Goal: Use online tool/utility: Utilize a website feature to perform a specific function

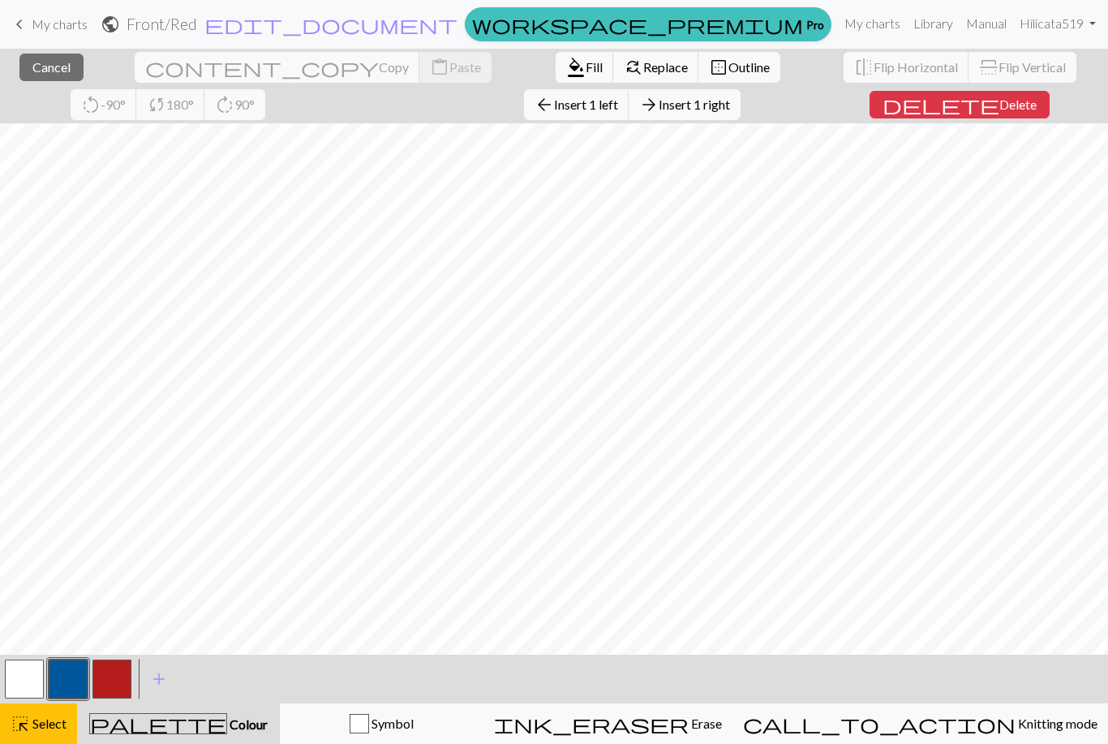
click at [658, 104] on span "Insert 1 right" at bounding box center [693, 103] width 71 height 15
click at [658, 101] on span "Insert 1 right" at bounding box center [693, 103] width 71 height 15
click at [658, 107] on span "Insert 1 right" at bounding box center [693, 103] width 71 height 15
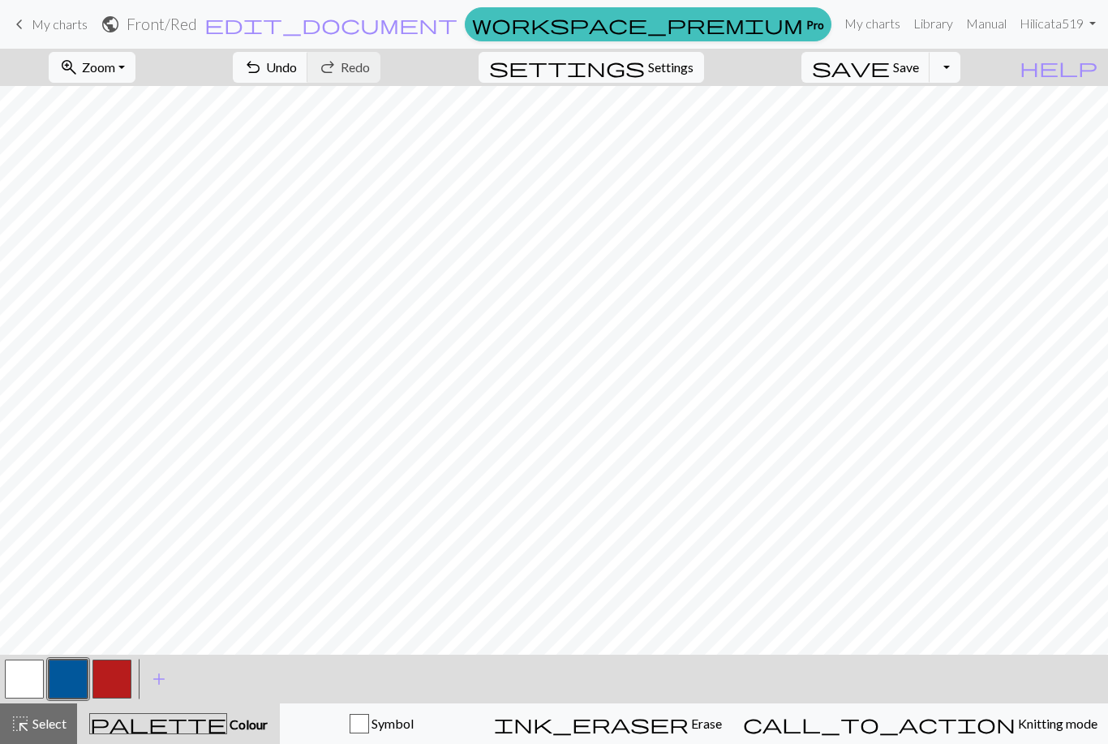
click at [227, 724] on span "Colour" at bounding box center [247, 723] width 41 height 15
click at [948, 708] on button "call_to_action Knitting mode Knitting mode" at bounding box center [919, 723] width 375 height 41
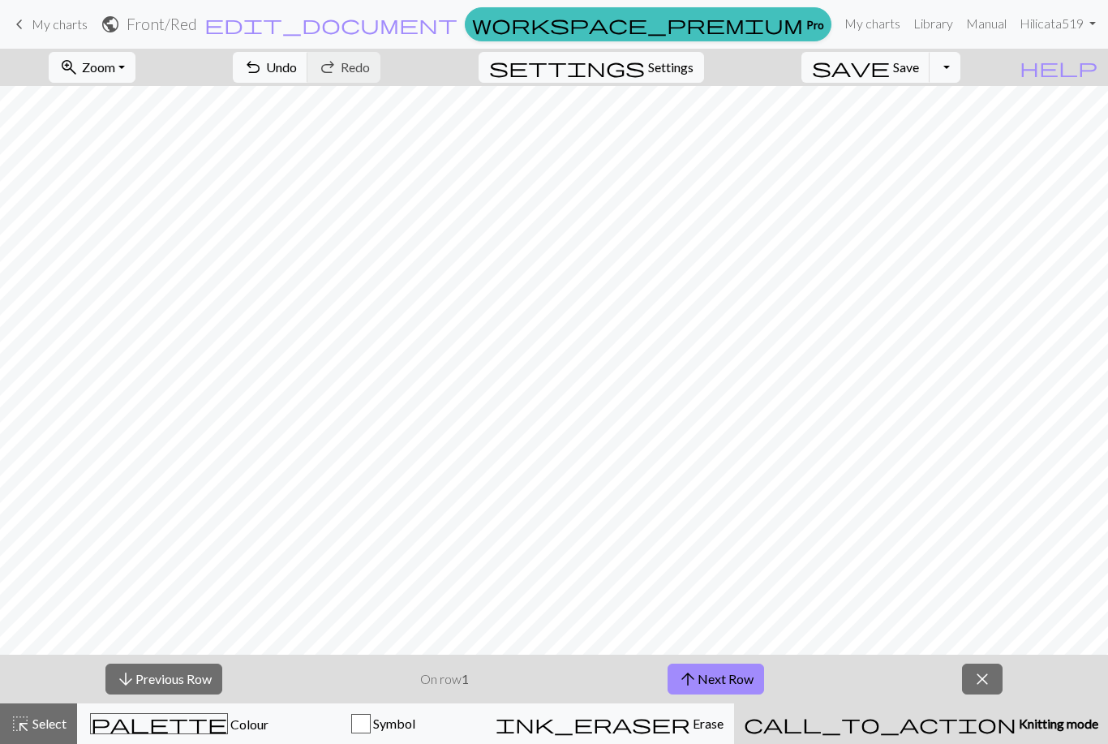
click at [263, 65] on span "undo" at bounding box center [252, 67] width 19 height 23
click at [228, 728] on span "Colour" at bounding box center [248, 723] width 41 height 15
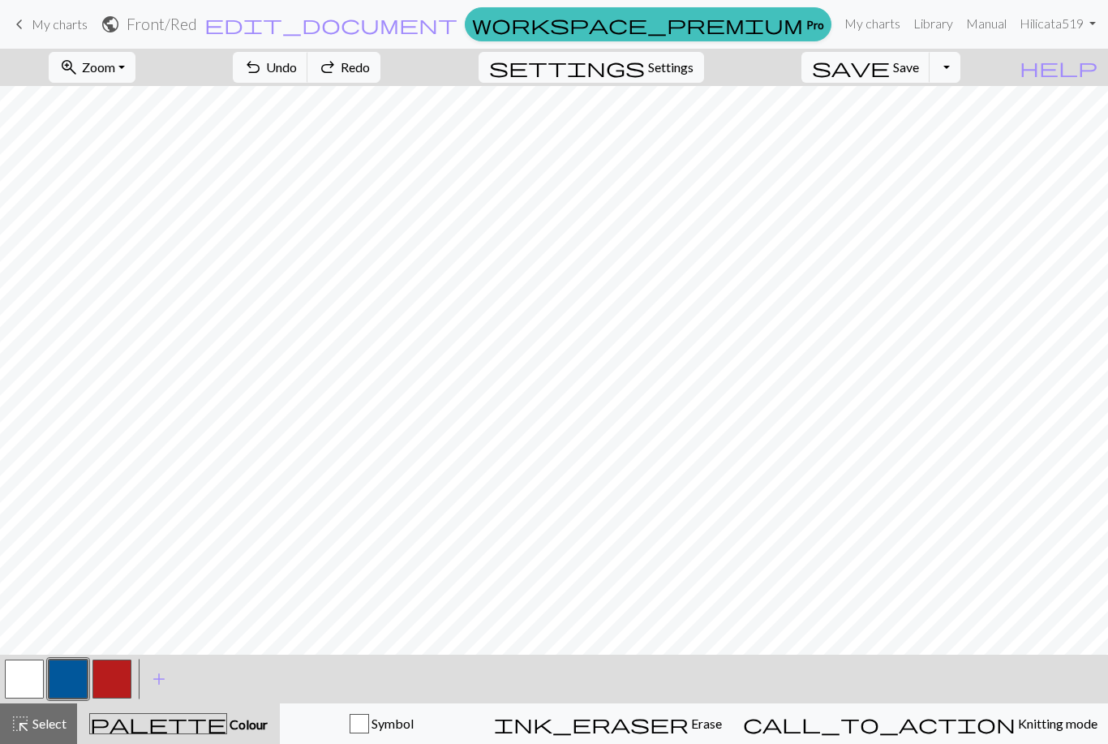
click at [63, 683] on button "button" at bounding box center [68, 678] width 39 height 39
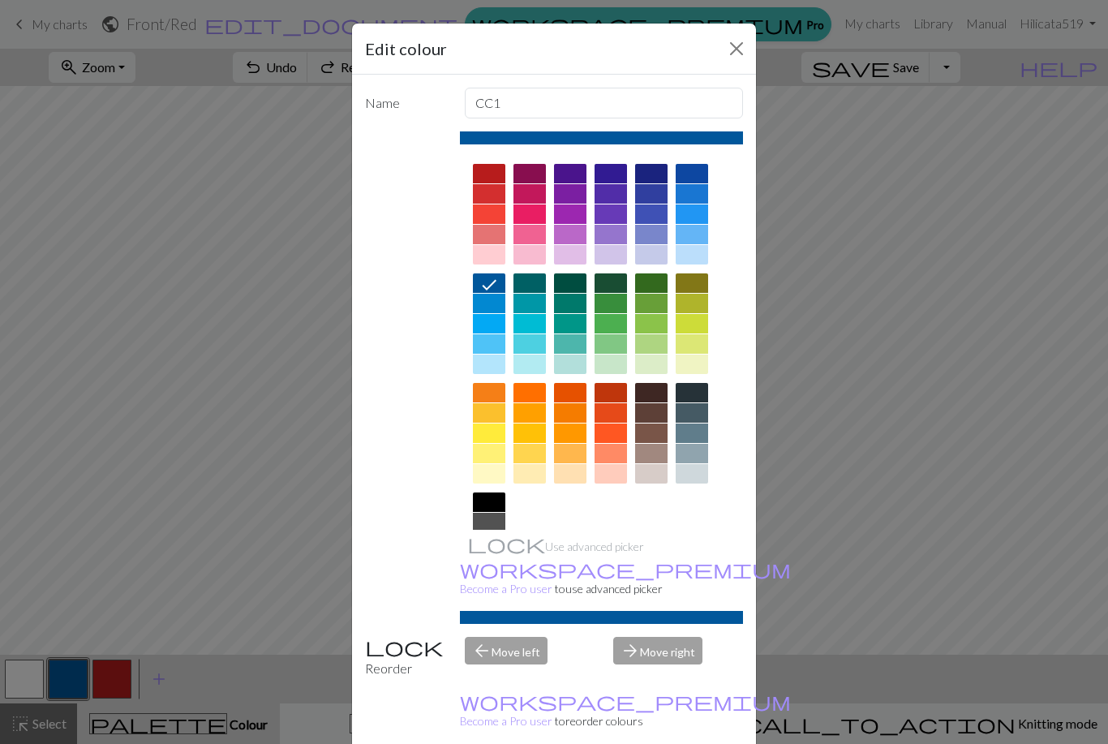
click at [730, 59] on button "Close" at bounding box center [736, 49] width 26 height 26
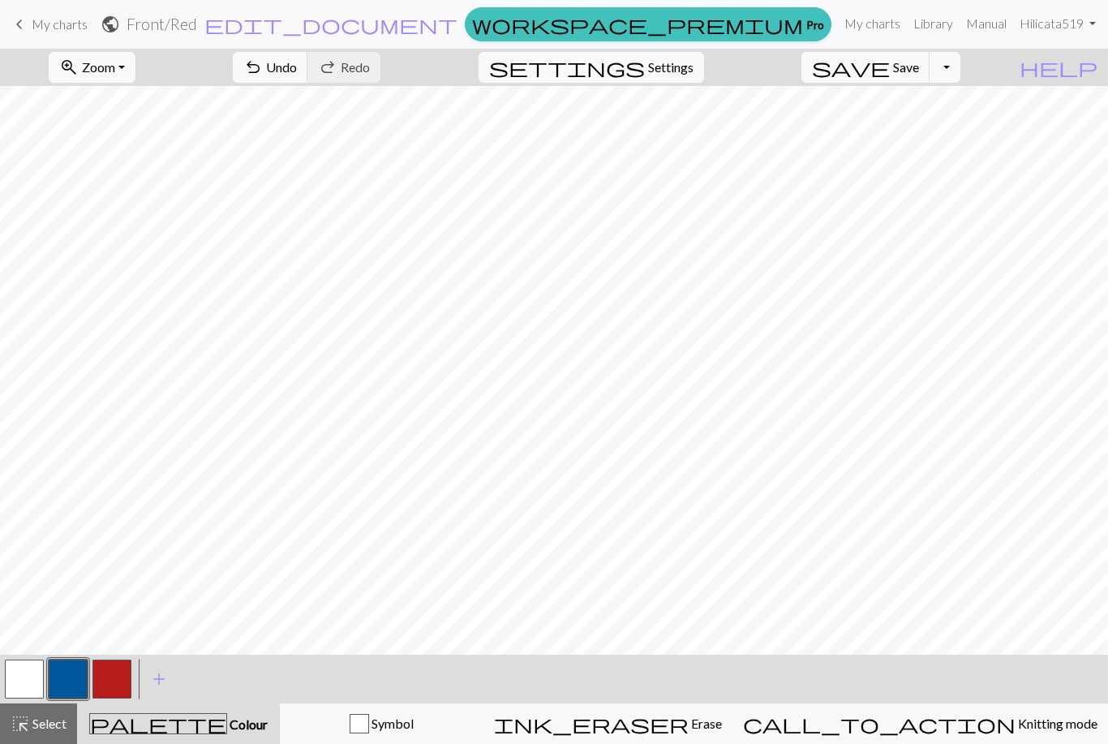
click at [117, 674] on button "button" at bounding box center [111, 678] width 39 height 39
click at [24, 682] on button "button" at bounding box center [24, 678] width 39 height 39
click at [62, 675] on button "button" at bounding box center [68, 678] width 39 height 39
click at [118, 682] on button "button" at bounding box center [111, 678] width 39 height 39
click at [74, 675] on button "button" at bounding box center [68, 678] width 39 height 39
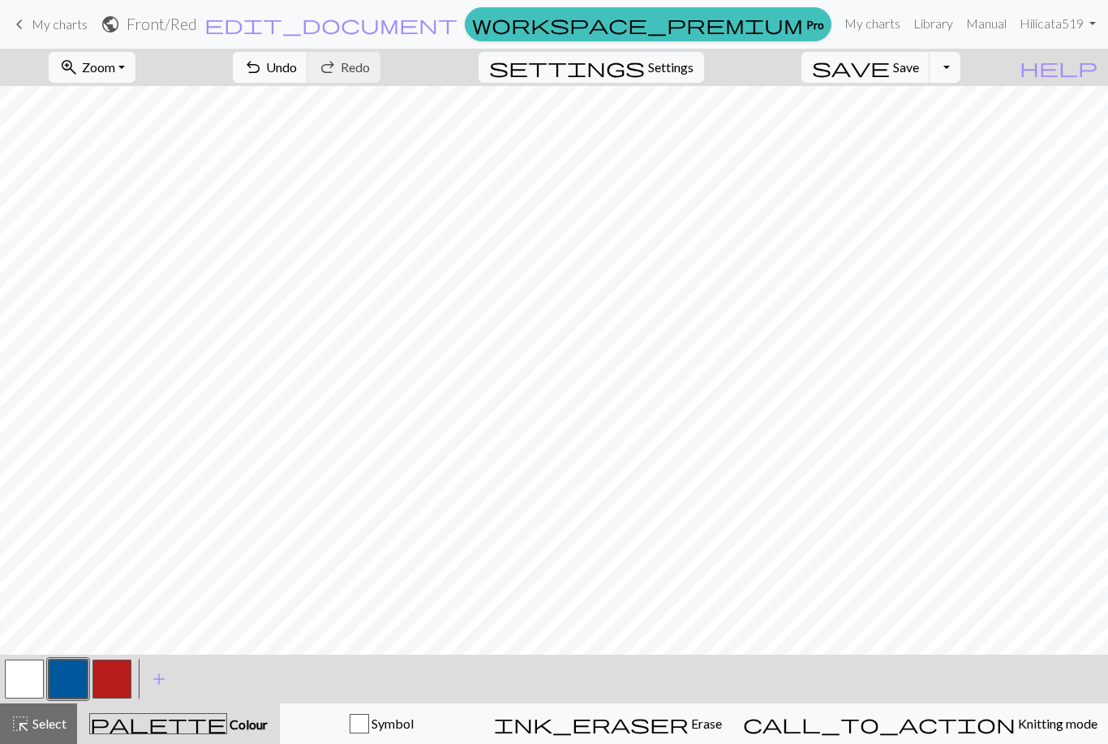
click at [119, 675] on button "button" at bounding box center [111, 678] width 39 height 39
click at [75, 680] on button "button" at bounding box center [68, 678] width 39 height 39
click at [74, 679] on button "button" at bounding box center [68, 678] width 39 height 39
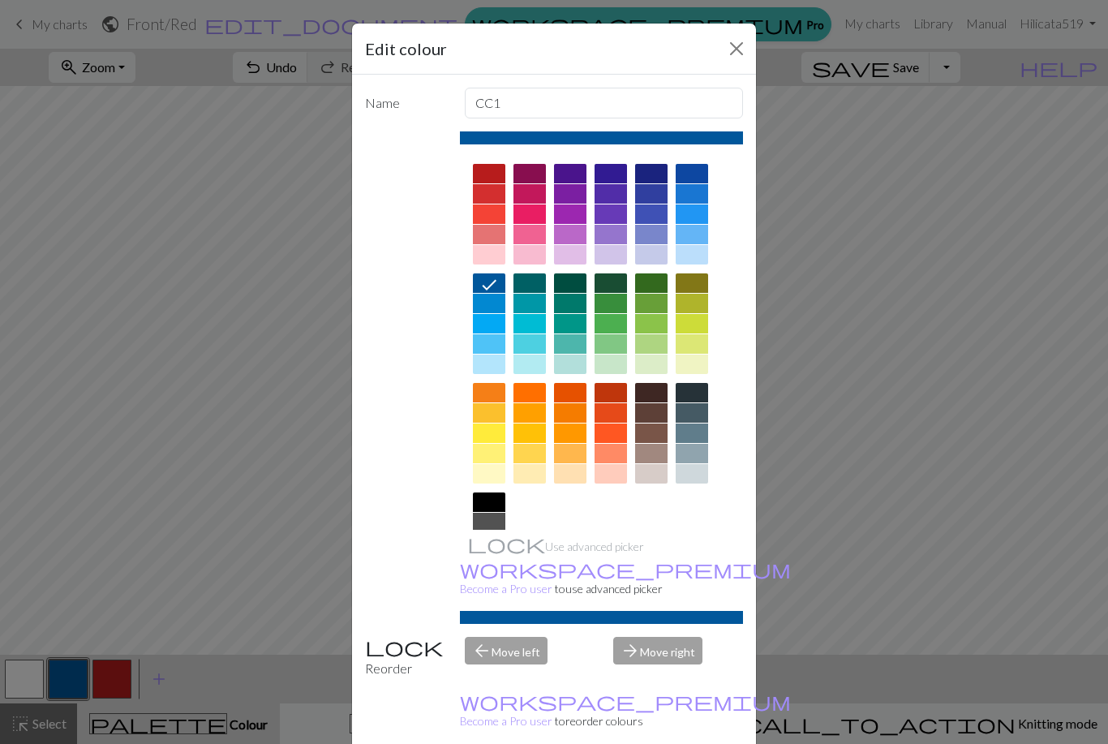
click at [746, 45] on button "Close" at bounding box center [736, 49] width 26 height 26
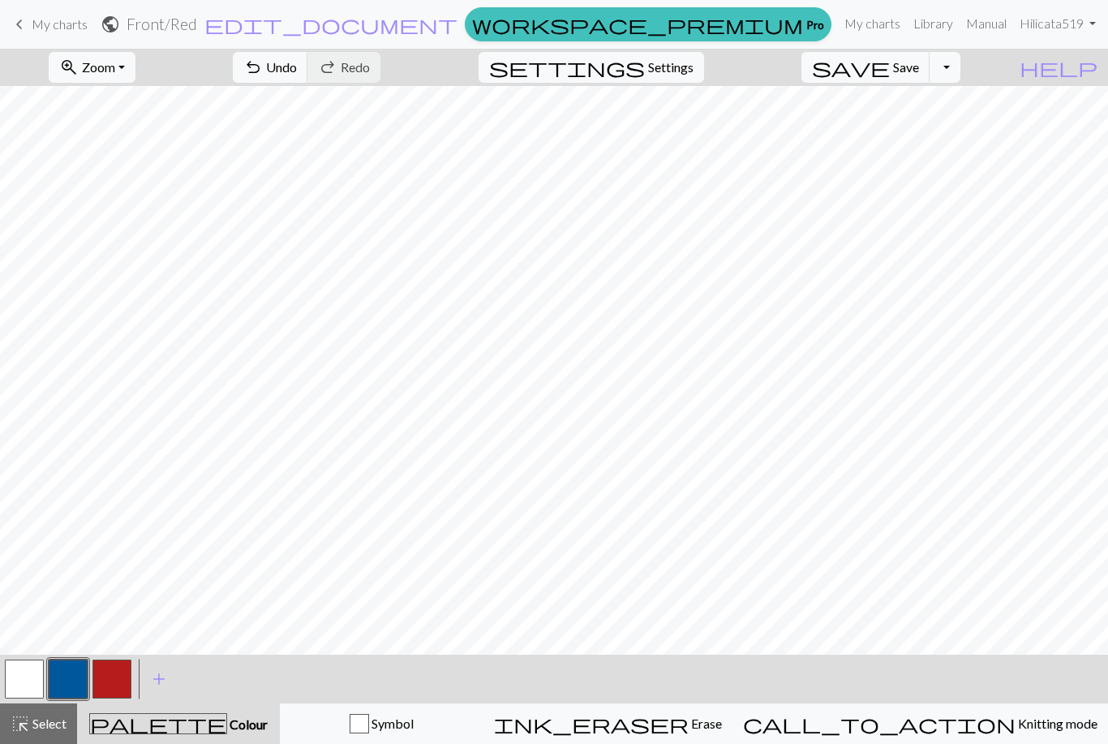
click at [107, 680] on button "button" at bounding box center [111, 678] width 39 height 39
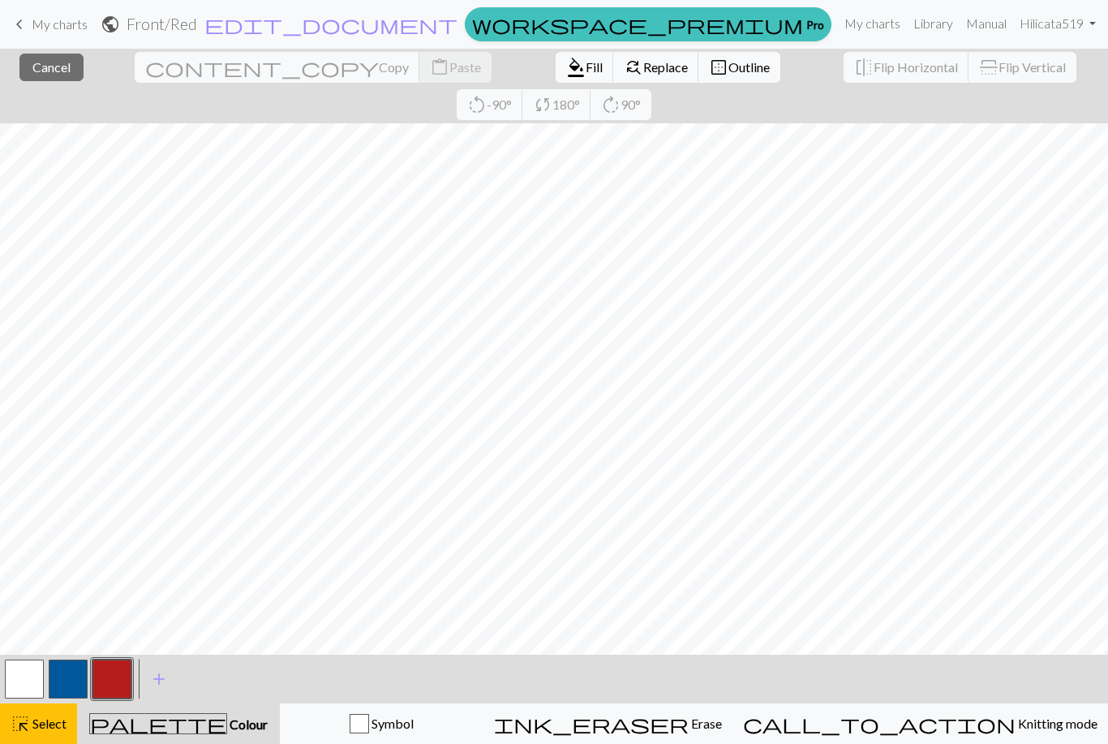
click at [50, 69] on span "Cancel" at bounding box center [51, 66] width 38 height 15
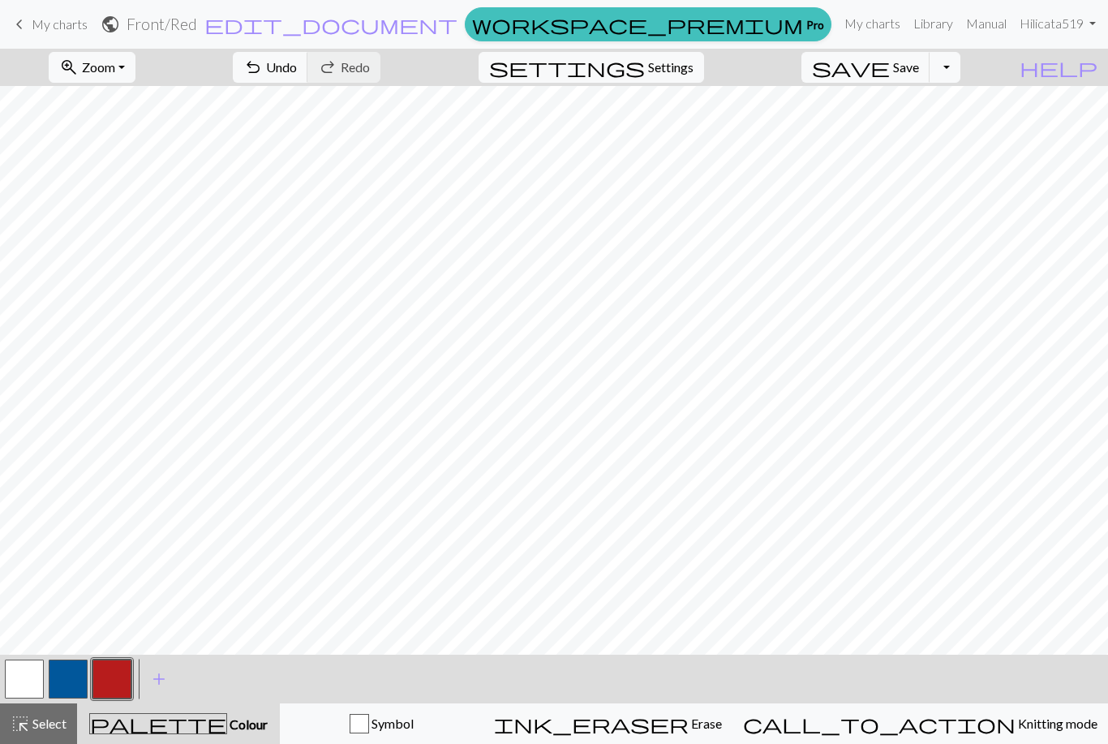
click at [69, 685] on button "button" at bounding box center [68, 678] width 39 height 39
click at [111, 683] on button "button" at bounding box center [111, 678] width 39 height 39
click at [65, 679] on button "button" at bounding box center [68, 678] width 39 height 39
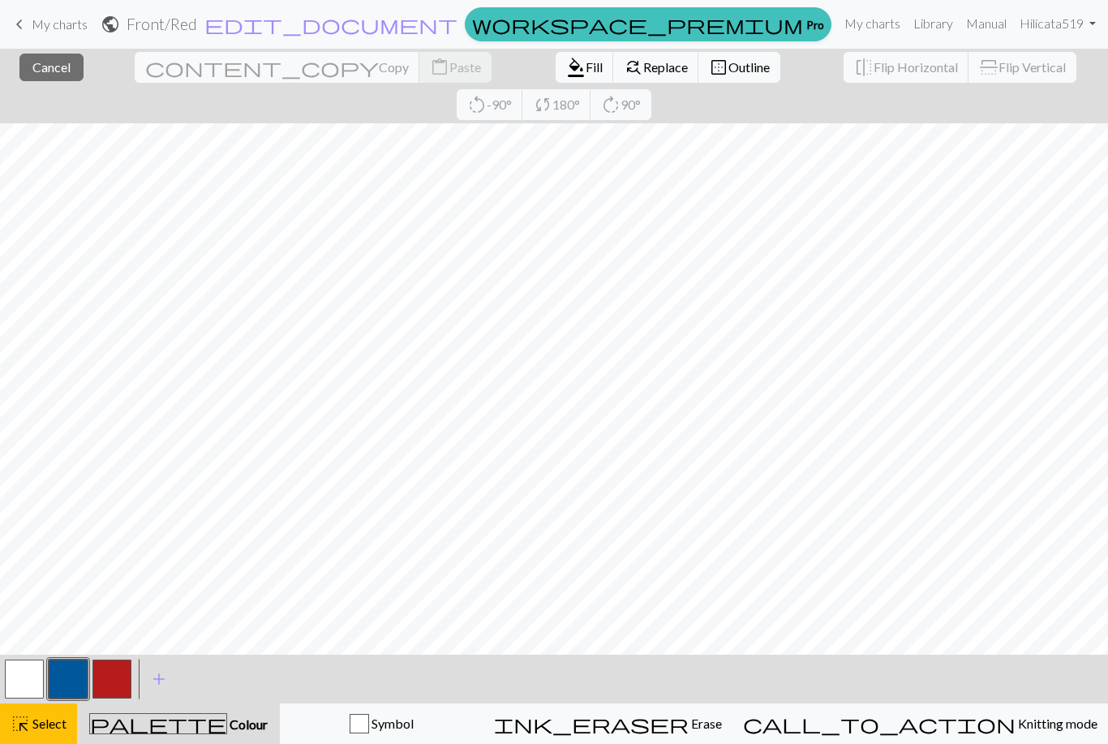
click at [50, 71] on span "Cancel" at bounding box center [51, 66] width 38 height 15
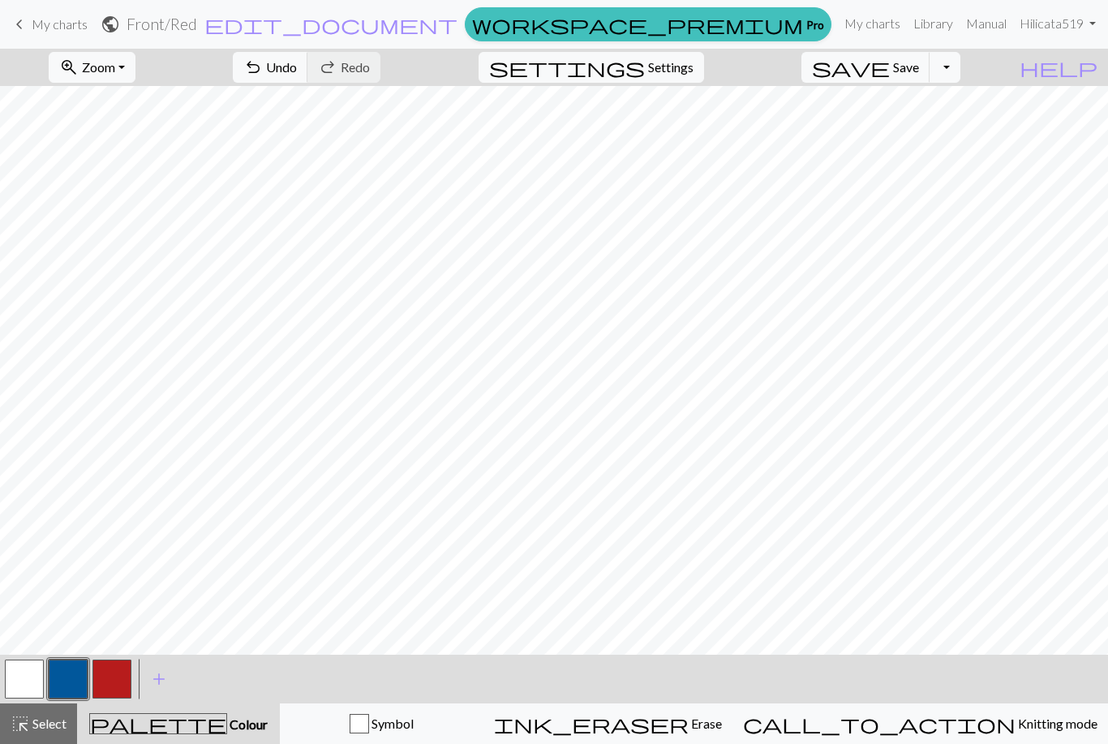
click at [919, 67] on span "Save" at bounding box center [906, 66] width 26 height 15
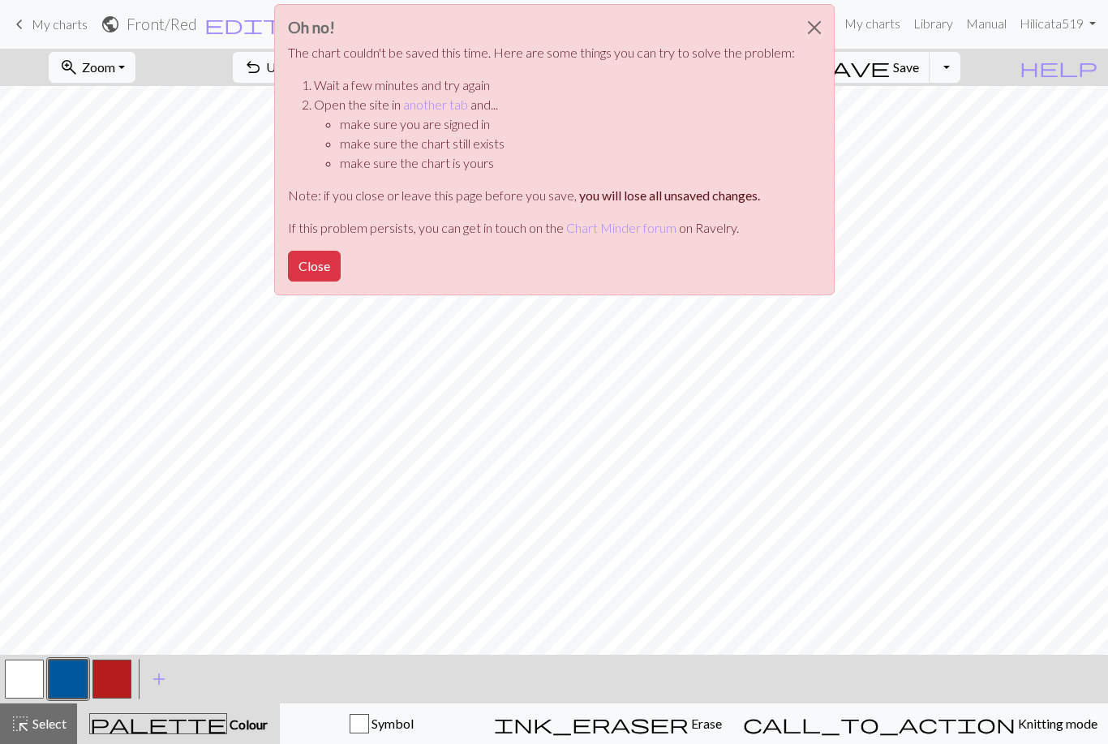
click at [308, 279] on button "Close" at bounding box center [314, 266] width 53 height 31
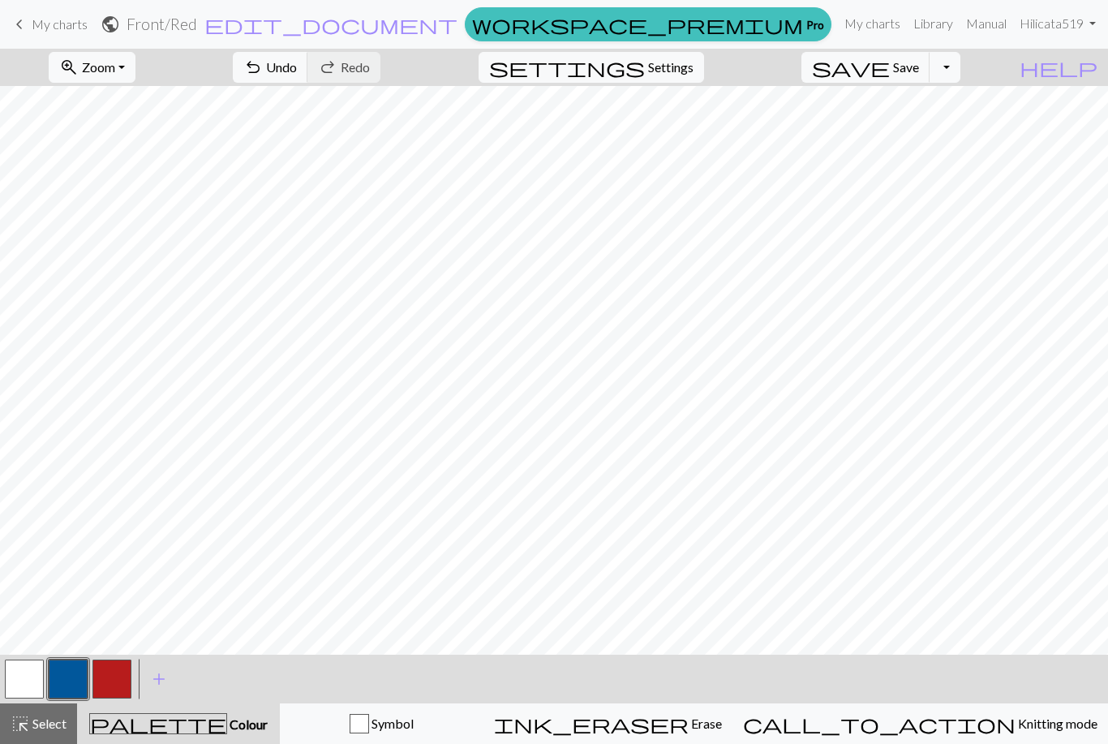
click at [890, 72] on span "save" at bounding box center [851, 67] width 78 height 23
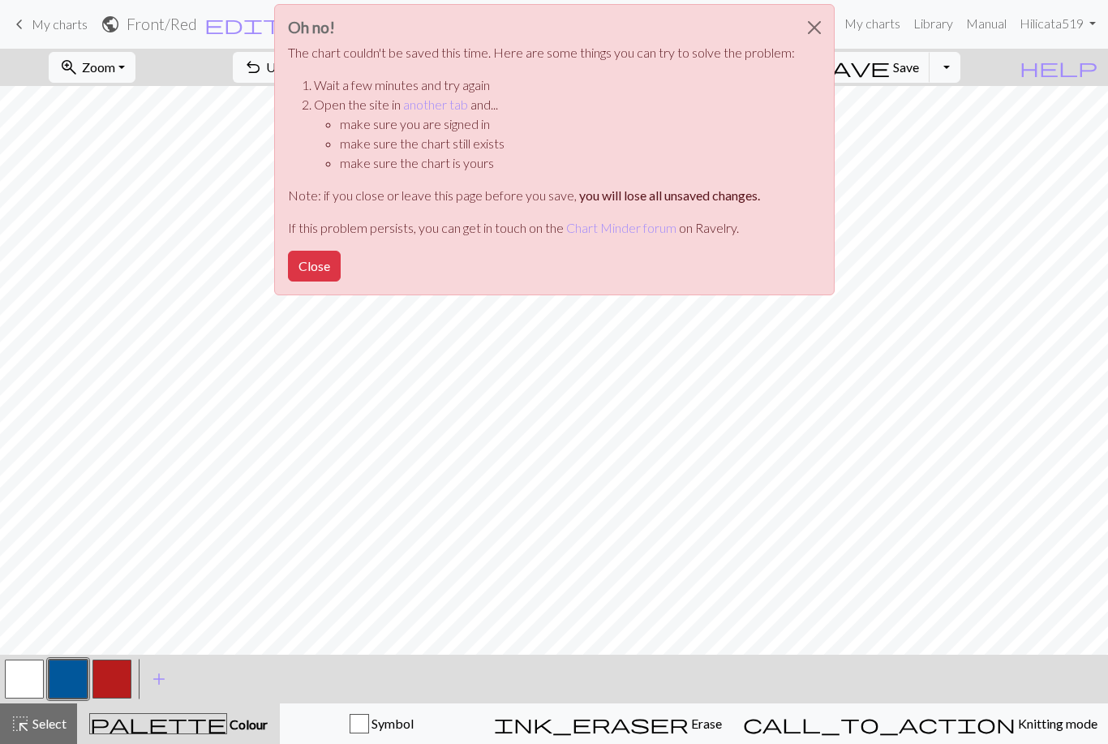
click at [315, 270] on button "Close" at bounding box center [314, 266] width 53 height 31
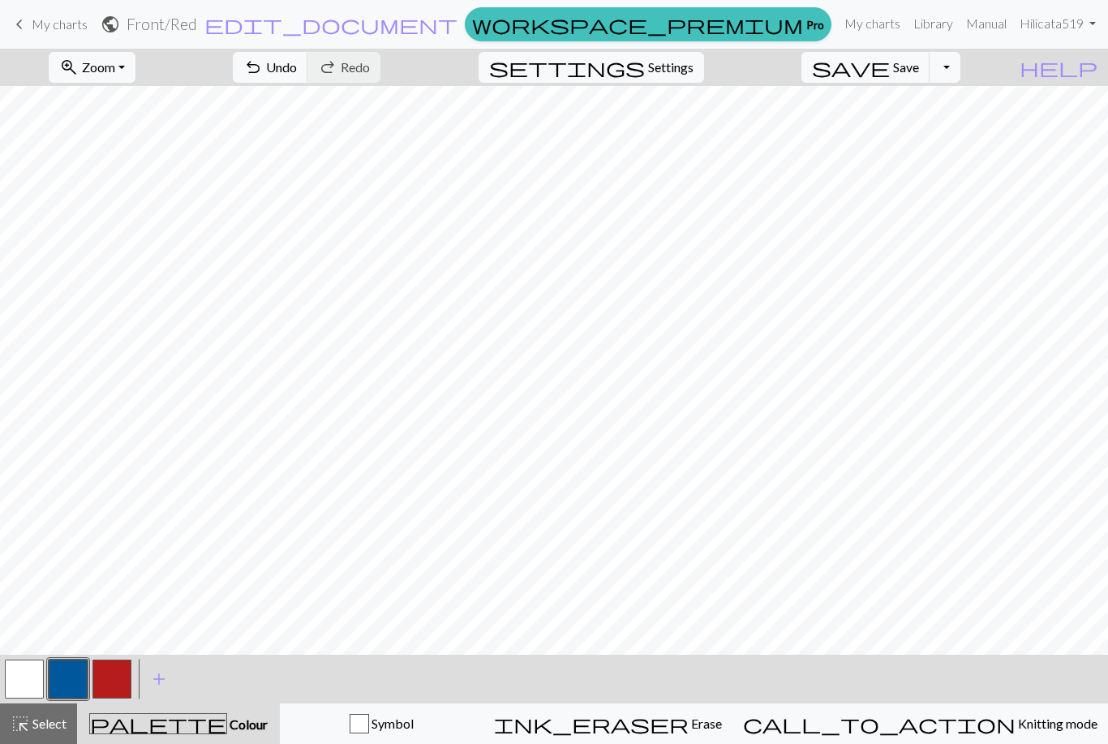
click at [890, 73] on span "save" at bounding box center [851, 67] width 78 height 23
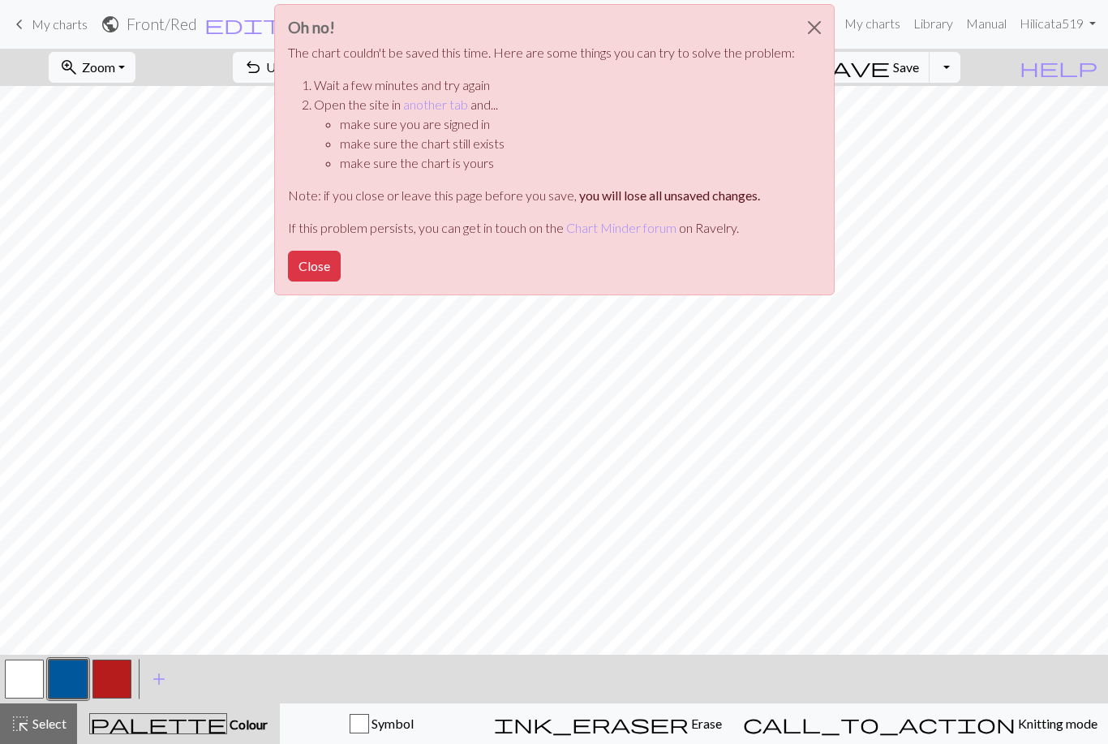
click at [301, 268] on button "Close" at bounding box center [314, 266] width 53 height 31
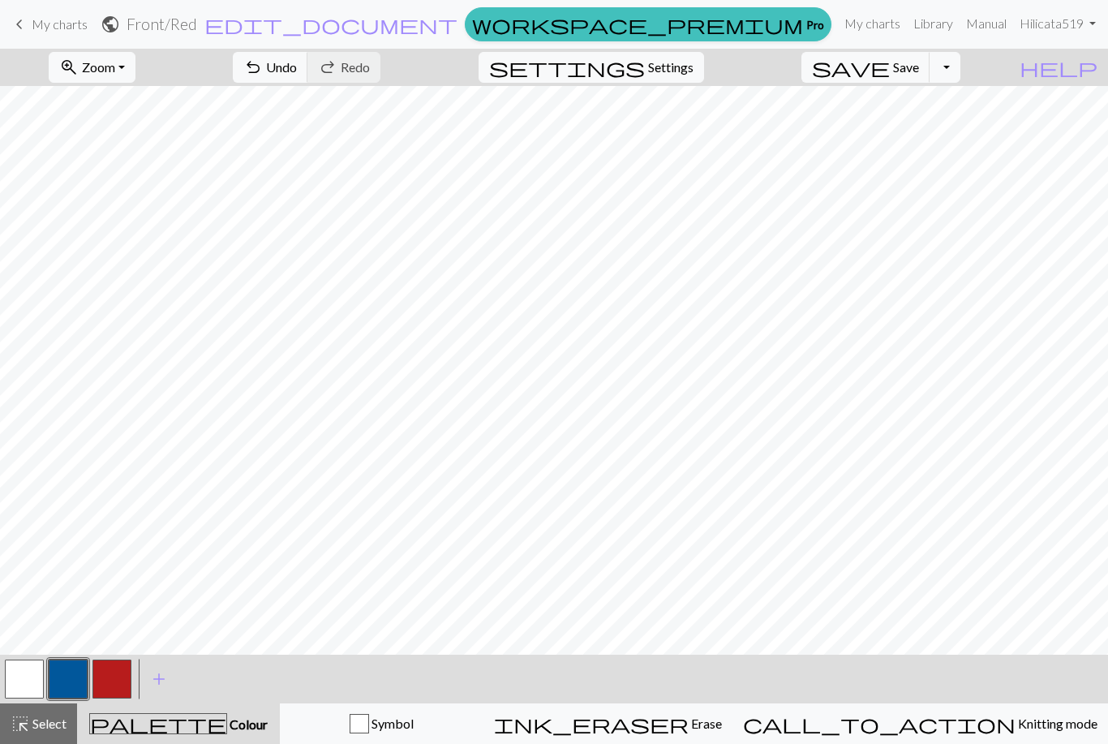
click at [960, 71] on button "Toggle Dropdown" at bounding box center [944, 67] width 31 height 31
click at [945, 107] on button "file_copy Save a copy" at bounding box center [826, 103] width 268 height 26
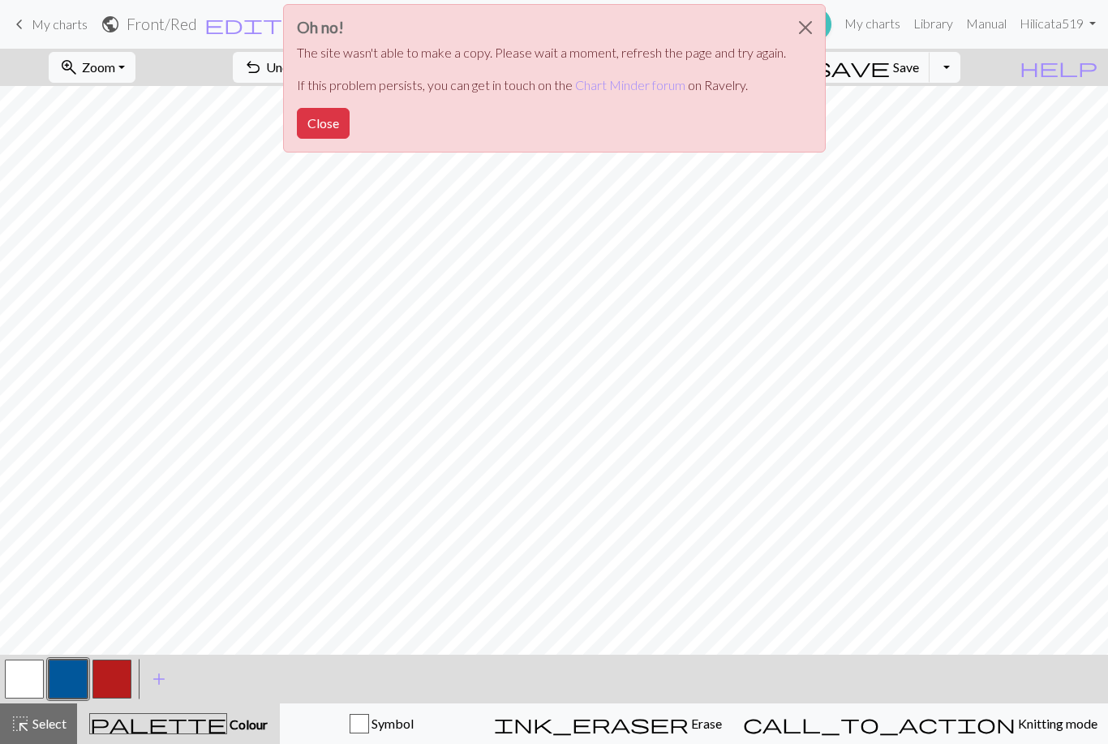
click at [319, 115] on button "Close" at bounding box center [323, 123] width 53 height 31
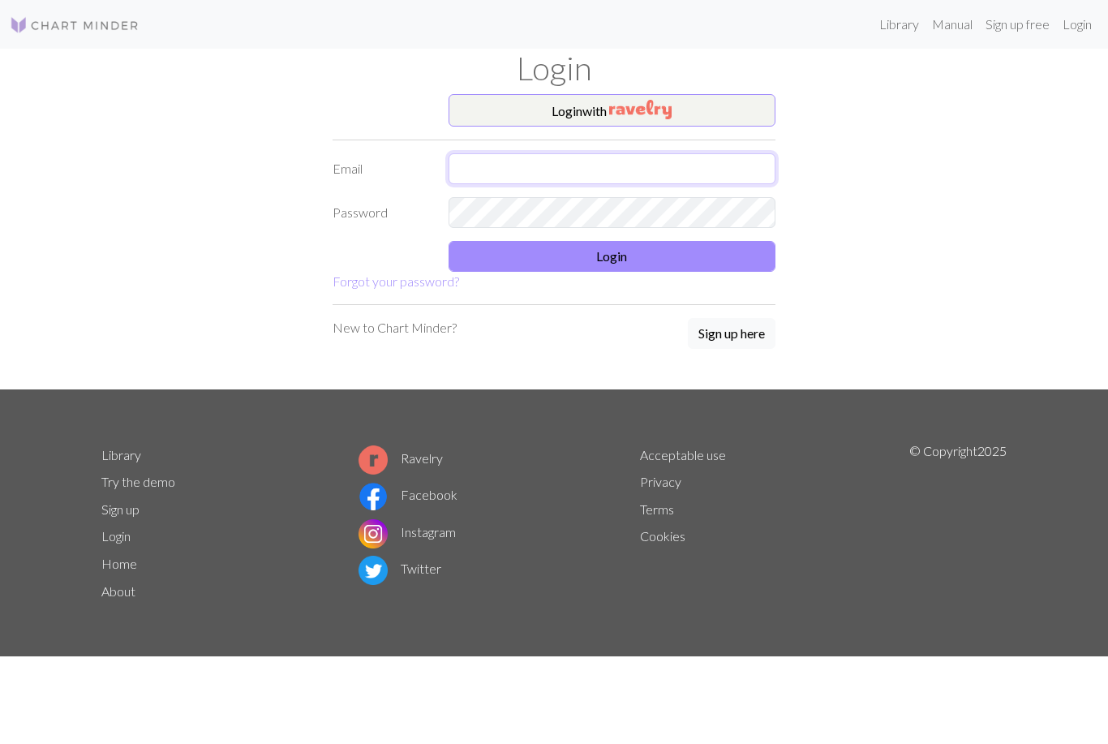
type input "[EMAIL_ADDRESS][DOMAIN_NAME]"
click at [599, 262] on button "Login" at bounding box center [612, 256] width 328 height 31
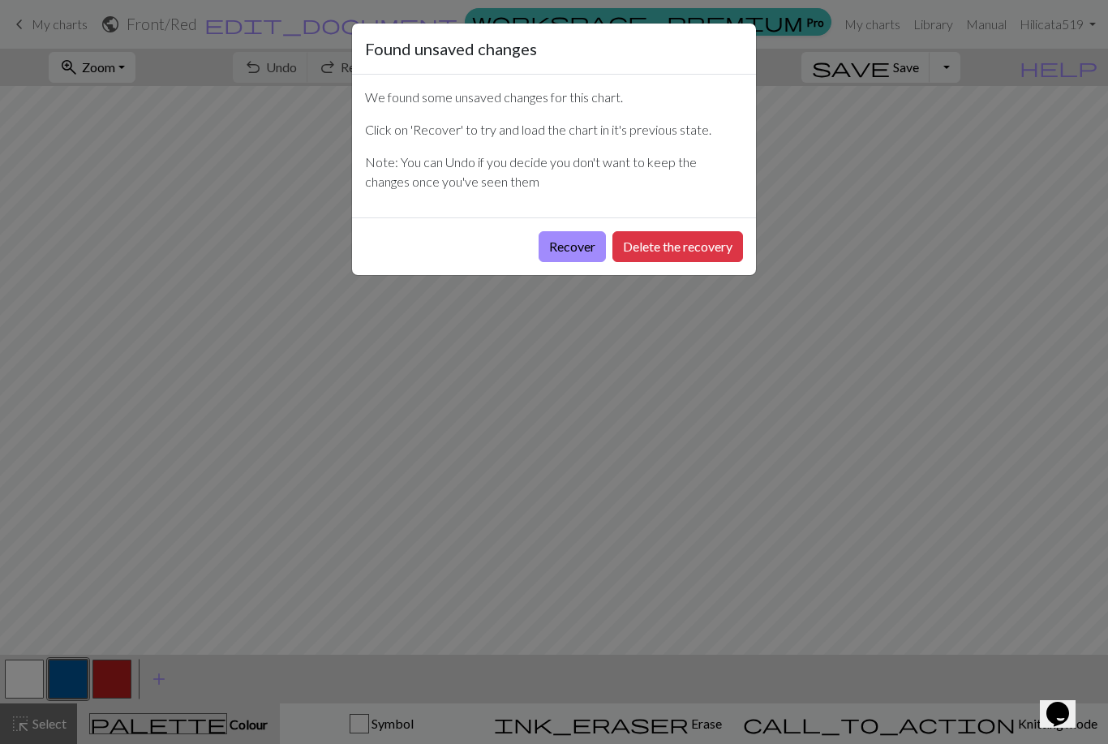
click at [578, 247] on button "Recover" at bounding box center [571, 246] width 67 height 31
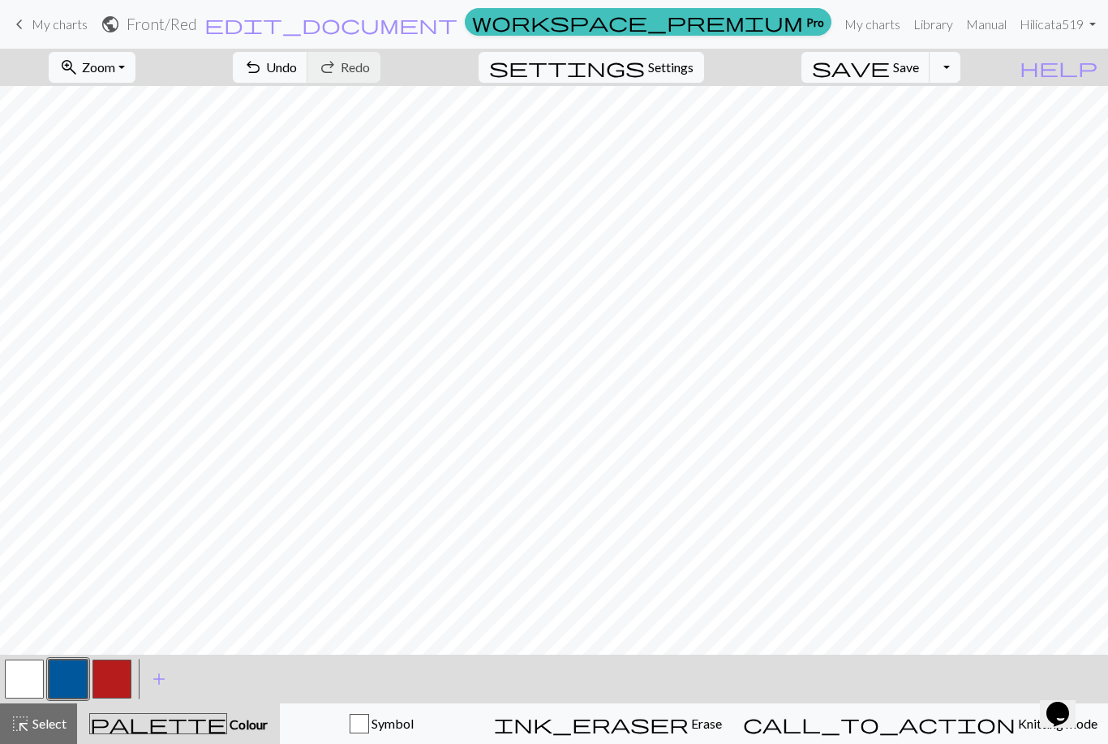
click at [112, 679] on button "button" at bounding box center [111, 678] width 39 height 39
click at [67, 681] on button "button" at bounding box center [68, 678] width 39 height 39
click at [117, 670] on button "button" at bounding box center [111, 678] width 39 height 39
click at [72, 681] on button "button" at bounding box center [68, 678] width 39 height 39
click at [72, 680] on button "button" at bounding box center [68, 678] width 39 height 39
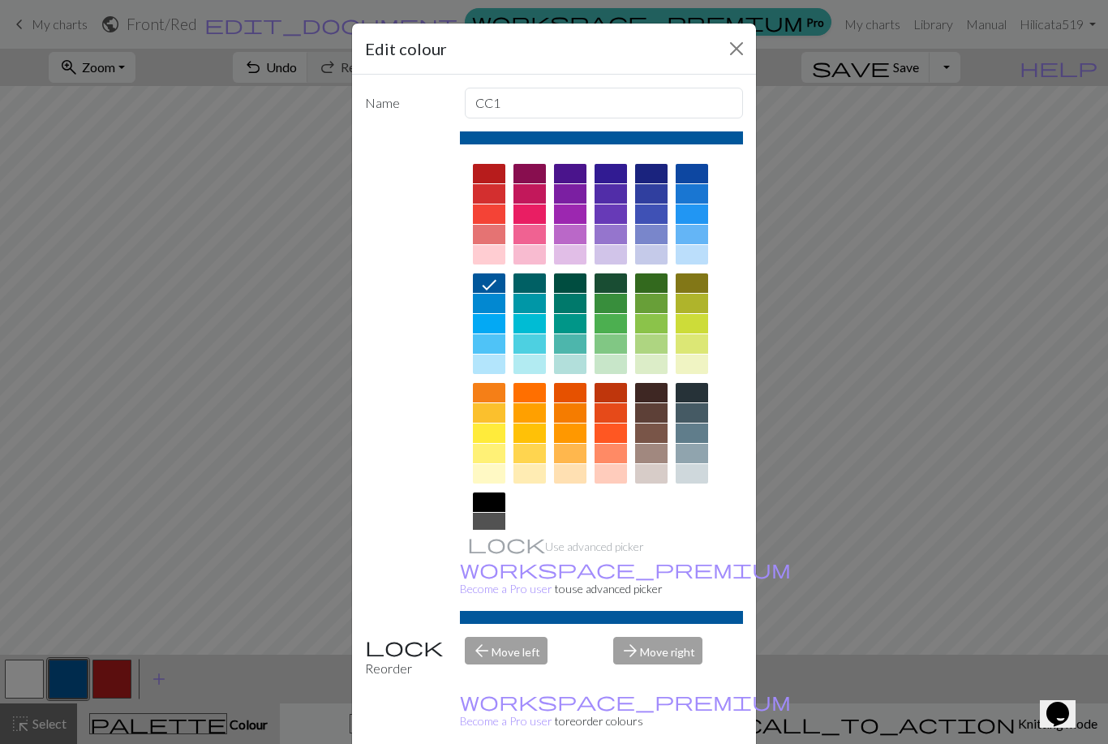
click at [736, 46] on button "Close" at bounding box center [736, 49] width 26 height 26
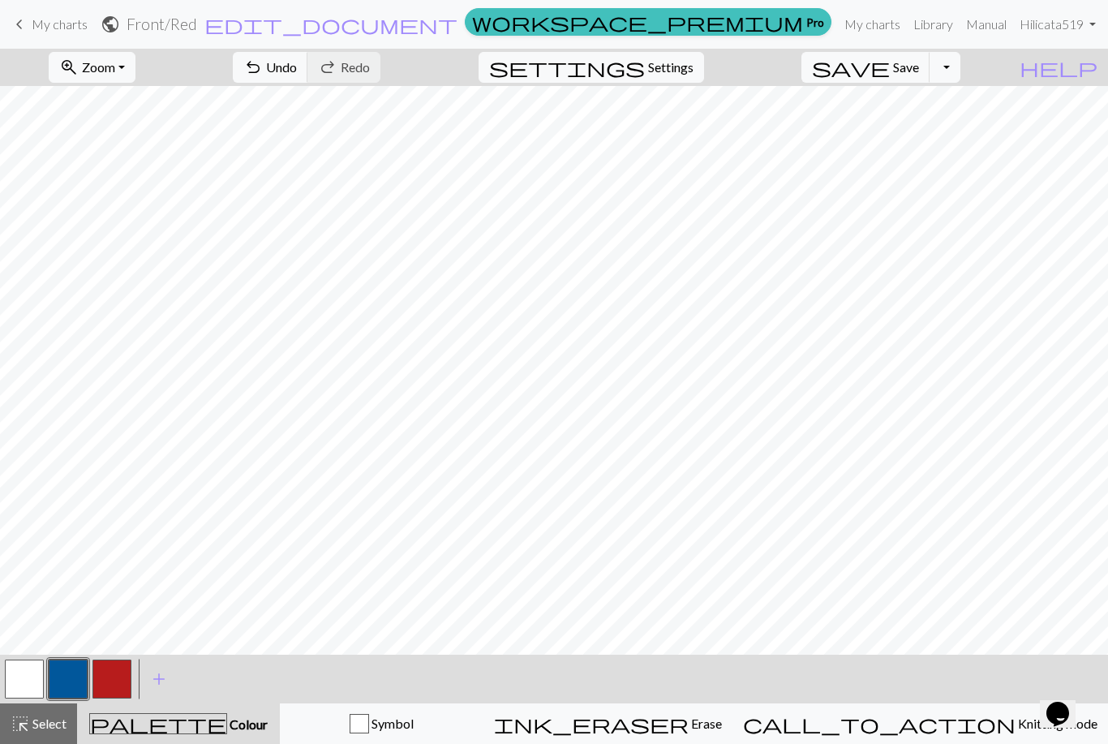
click at [109, 679] on button "button" at bounding box center [111, 678] width 39 height 39
click at [297, 71] on span "Undo" at bounding box center [281, 66] width 31 height 15
click at [308, 75] on button "undo Undo Undo" at bounding box center [270, 67] width 75 height 31
click at [297, 75] on span "Undo" at bounding box center [281, 66] width 31 height 15
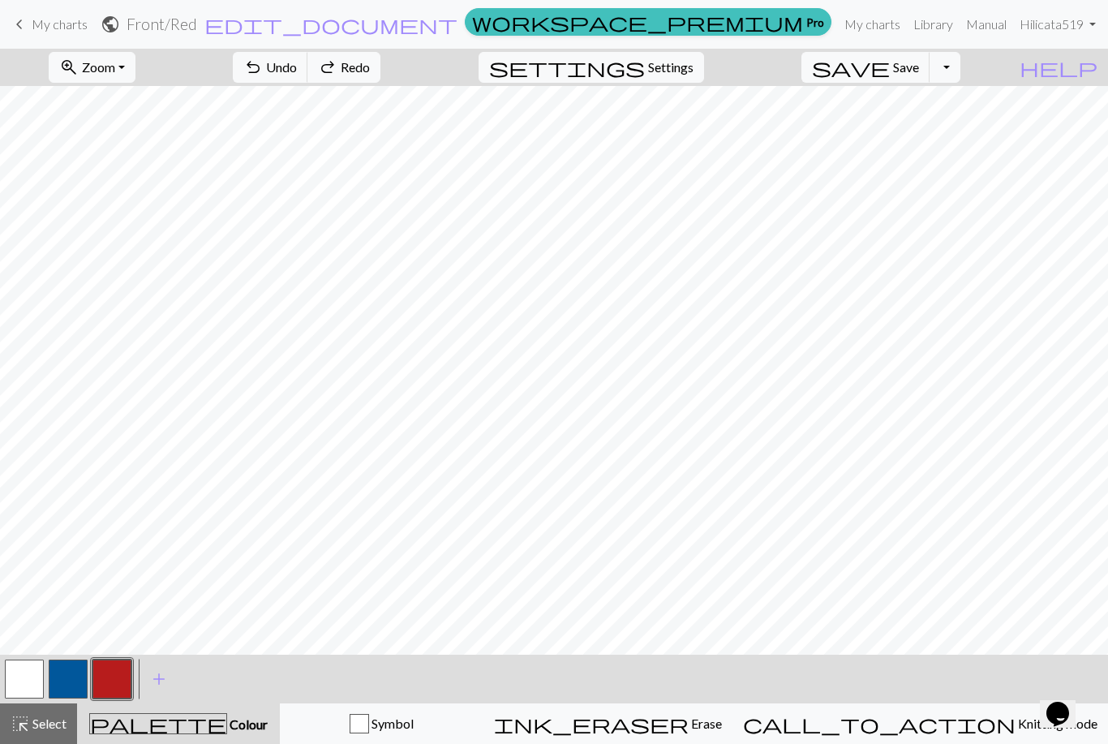
click at [308, 54] on button "undo Undo Undo" at bounding box center [270, 67] width 75 height 31
click at [308, 80] on button "undo Undo Undo" at bounding box center [270, 67] width 75 height 31
click at [360, 83] on div "undo Undo Undo redo Redo Redo" at bounding box center [307, 67] width 172 height 37
click at [308, 79] on button "undo Undo Undo" at bounding box center [270, 67] width 75 height 31
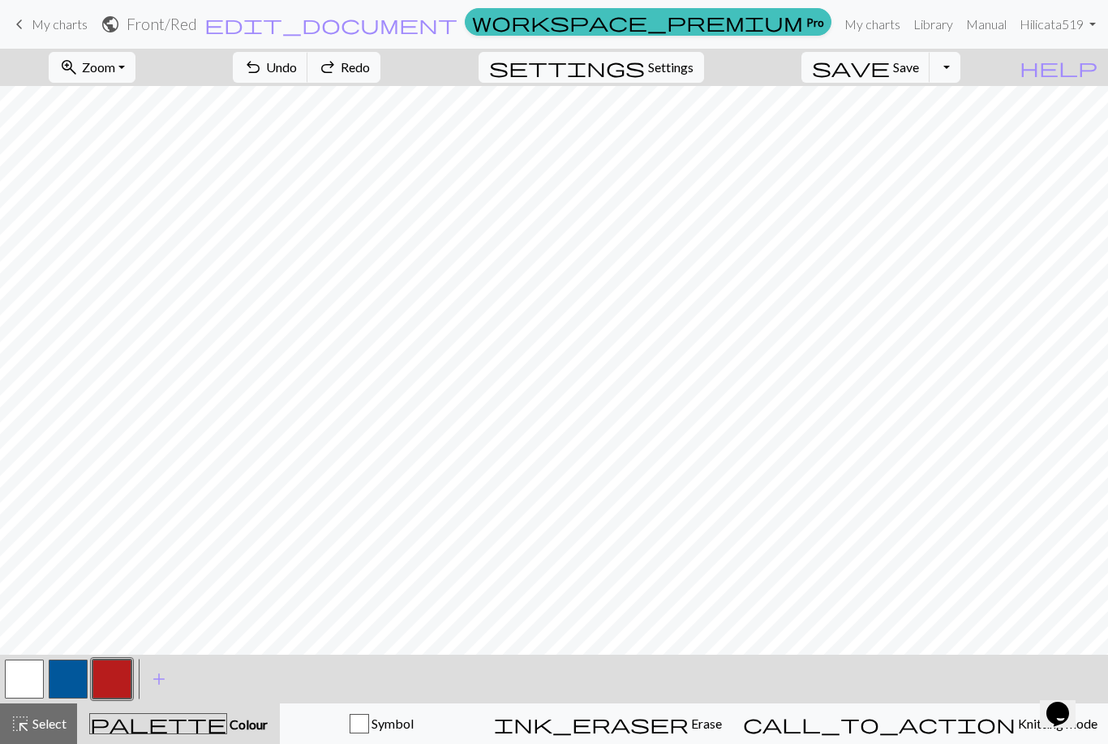
click at [308, 78] on button "undo Undo Undo" at bounding box center [270, 67] width 75 height 31
click at [308, 80] on button "undo Undo Undo" at bounding box center [270, 67] width 75 height 31
click at [308, 82] on button "undo Undo Undo" at bounding box center [270, 67] width 75 height 31
click at [78, 681] on button "button" at bounding box center [68, 678] width 39 height 39
click at [120, 678] on button "button" at bounding box center [111, 678] width 39 height 39
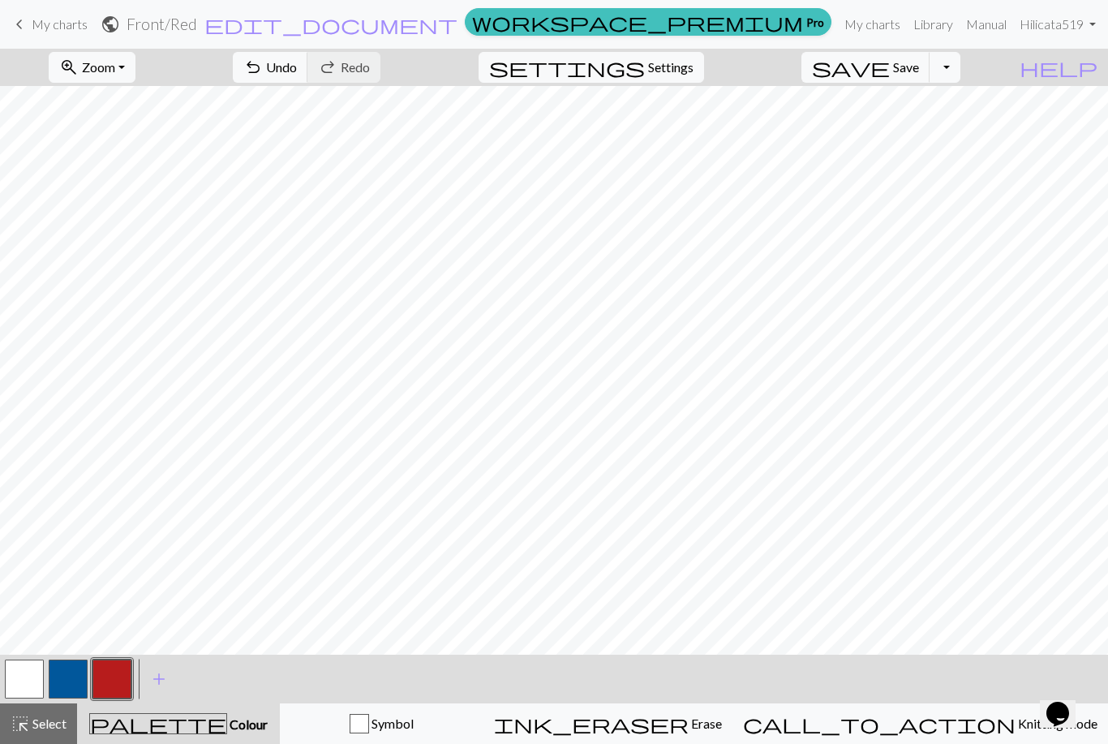
click at [84, 679] on button "button" at bounding box center [68, 678] width 39 height 39
click at [120, 677] on button "button" at bounding box center [111, 678] width 39 height 39
click at [73, 680] on button "button" at bounding box center [68, 678] width 39 height 39
click at [114, 678] on button "button" at bounding box center [111, 678] width 39 height 39
click at [72, 673] on button "button" at bounding box center [68, 678] width 39 height 39
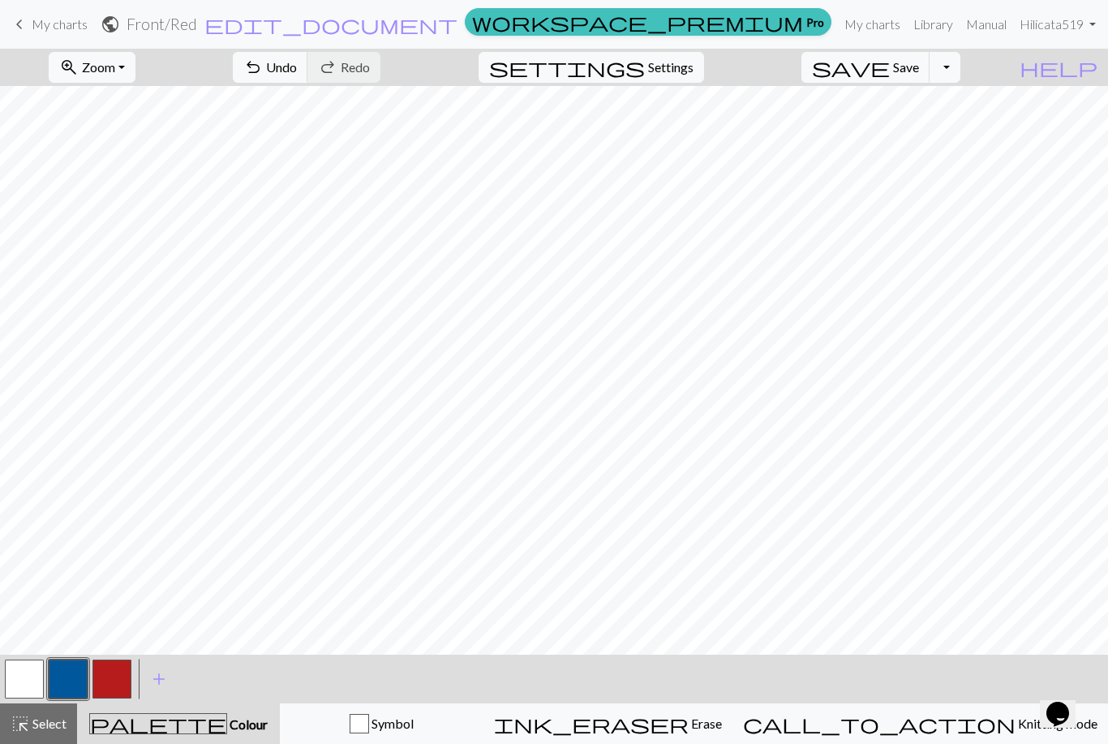
click at [123, 673] on button "button" at bounding box center [111, 678] width 39 height 39
click at [114, 676] on button "button" at bounding box center [111, 678] width 39 height 39
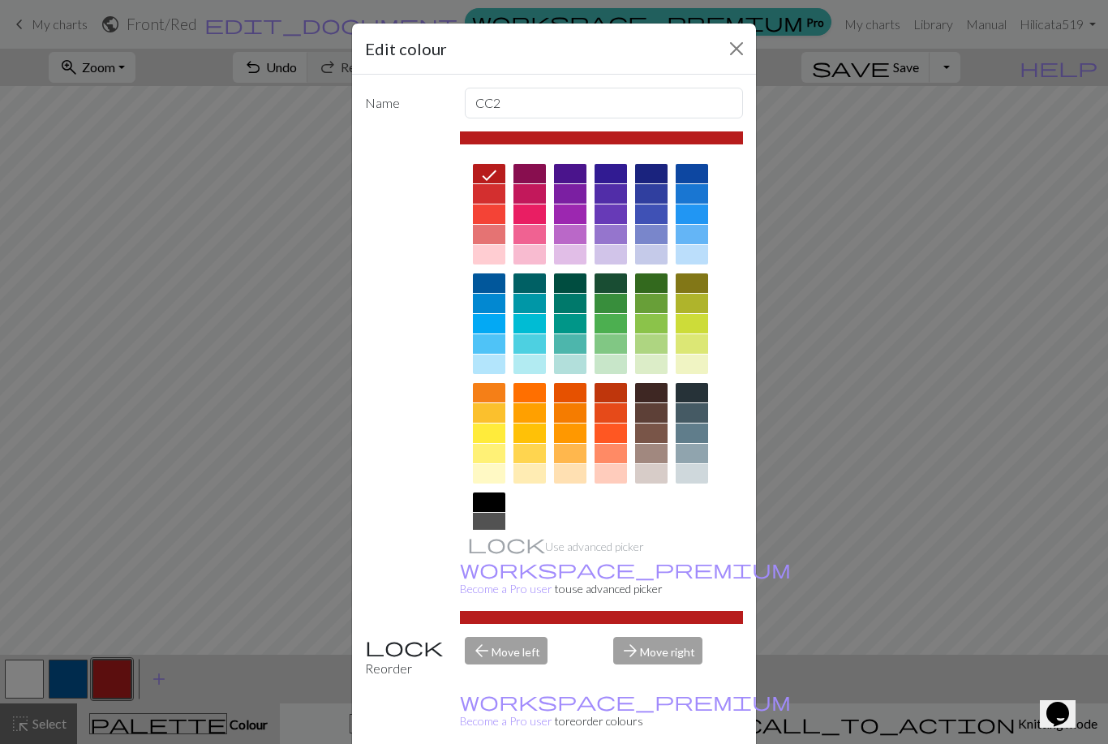
click at [735, 54] on button "Close" at bounding box center [736, 49] width 26 height 26
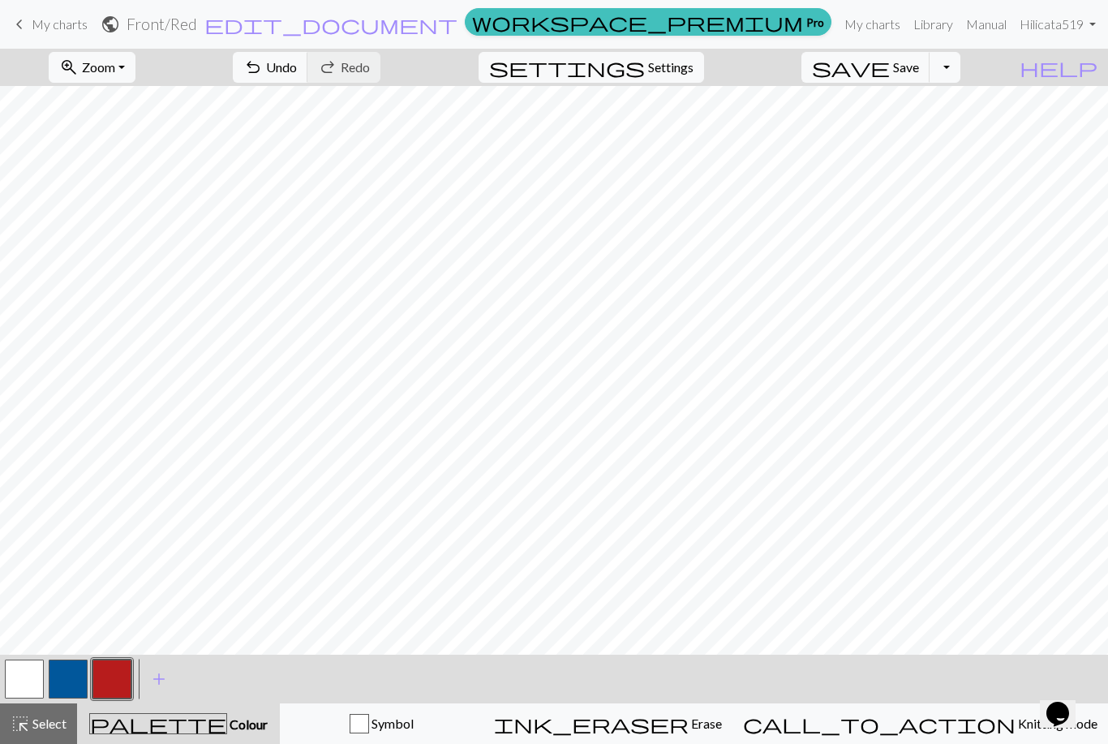
click at [297, 71] on span "Undo" at bounding box center [281, 66] width 31 height 15
click at [297, 69] on span "Undo" at bounding box center [281, 66] width 31 height 15
click at [71, 681] on button "button" at bounding box center [68, 678] width 39 height 39
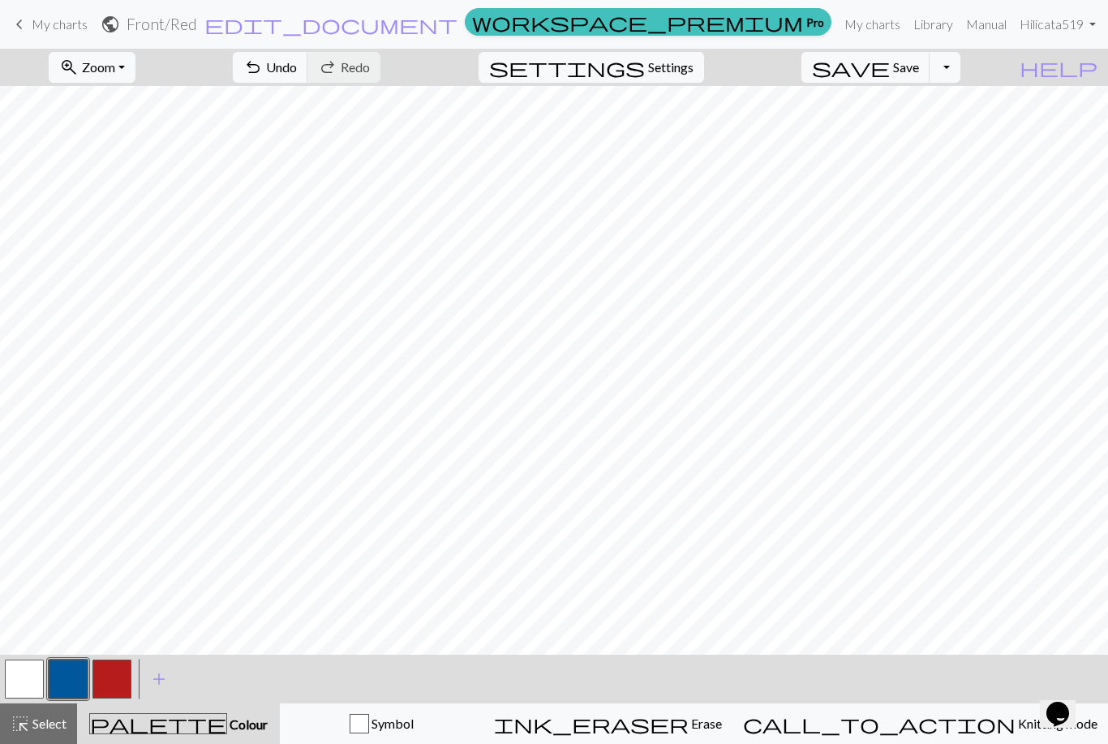
click at [108, 678] on button "button" at bounding box center [111, 678] width 39 height 39
click at [64, 680] on button "button" at bounding box center [68, 678] width 39 height 39
click at [109, 680] on button "button" at bounding box center [111, 678] width 39 height 39
click at [20, 686] on button "button" at bounding box center [24, 678] width 39 height 39
click at [112, 681] on button "button" at bounding box center [111, 678] width 39 height 39
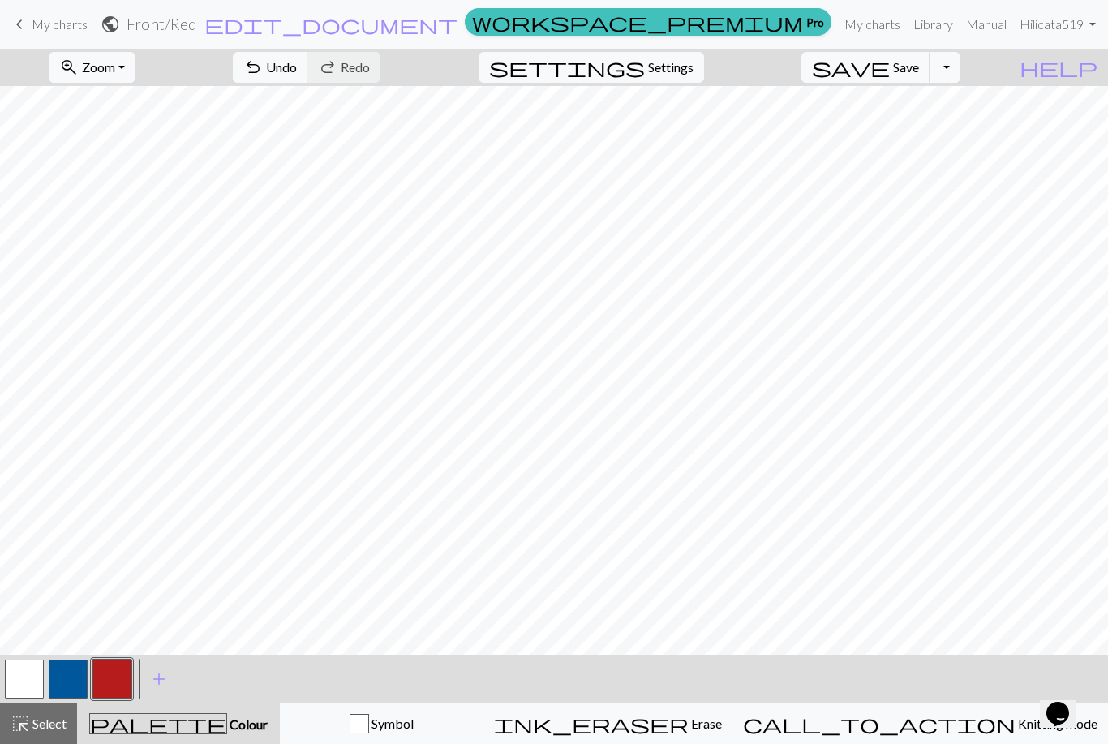
click at [63, 684] on button "button" at bounding box center [68, 678] width 39 height 39
click at [71, 675] on button "button" at bounding box center [68, 678] width 39 height 39
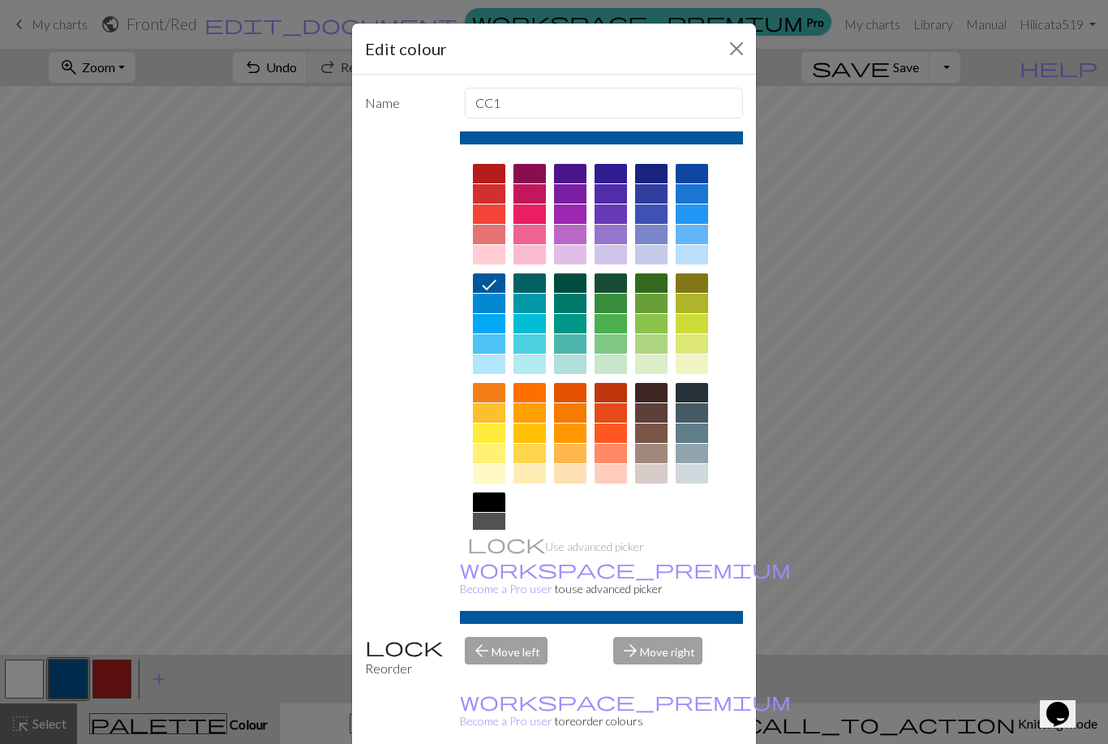
click at [729, 58] on button "Close" at bounding box center [736, 49] width 26 height 26
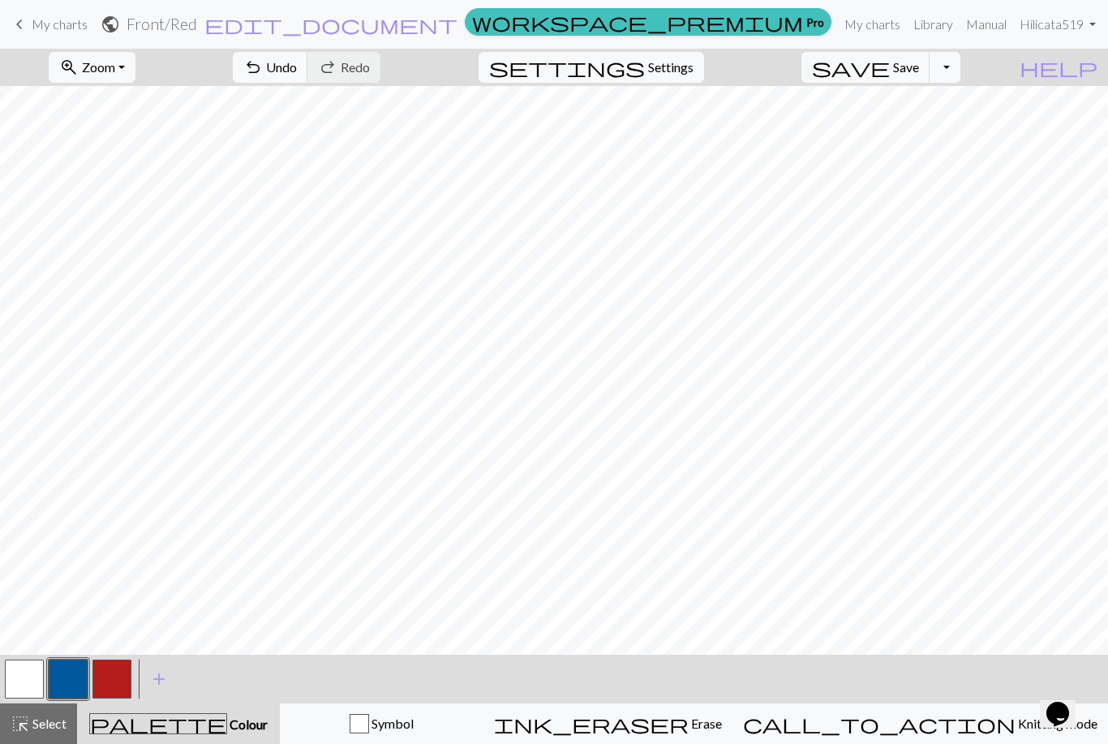
click at [23, 674] on button "button" at bounding box center [24, 678] width 39 height 39
click at [113, 682] on button "button" at bounding box center [111, 678] width 39 height 39
click at [64, 677] on button "button" at bounding box center [68, 678] width 39 height 39
click at [114, 675] on button "button" at bounding box center [111, 678] width 39 height 39
click at [82, 672] on button "button" at bounding box center [68, 678] width 39 height 39
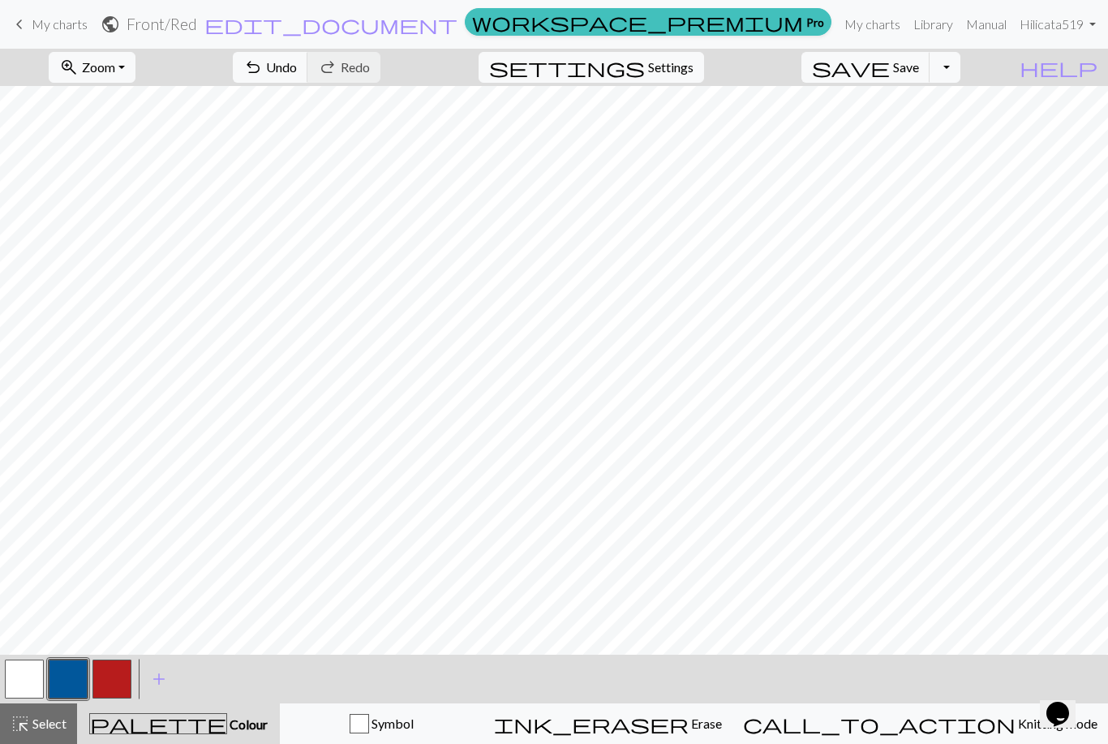
click at [928, 76] on button "save Save Save" at bounding box center [865, 67] width 129 height 31
click at [919, 70] on span "Save" at bounding box center [906, 66] width 26 height 15
click at [921, 62] on div "Chart saved Chart saved" at bounding box center [554, 64] width 1108 height 128
click at [297, 72] on span "Undo" at bounding box center [281, 66] width 31 height 15
click at [111, 680] on button "button" at bounding box center [111, 678] width 39 height 39
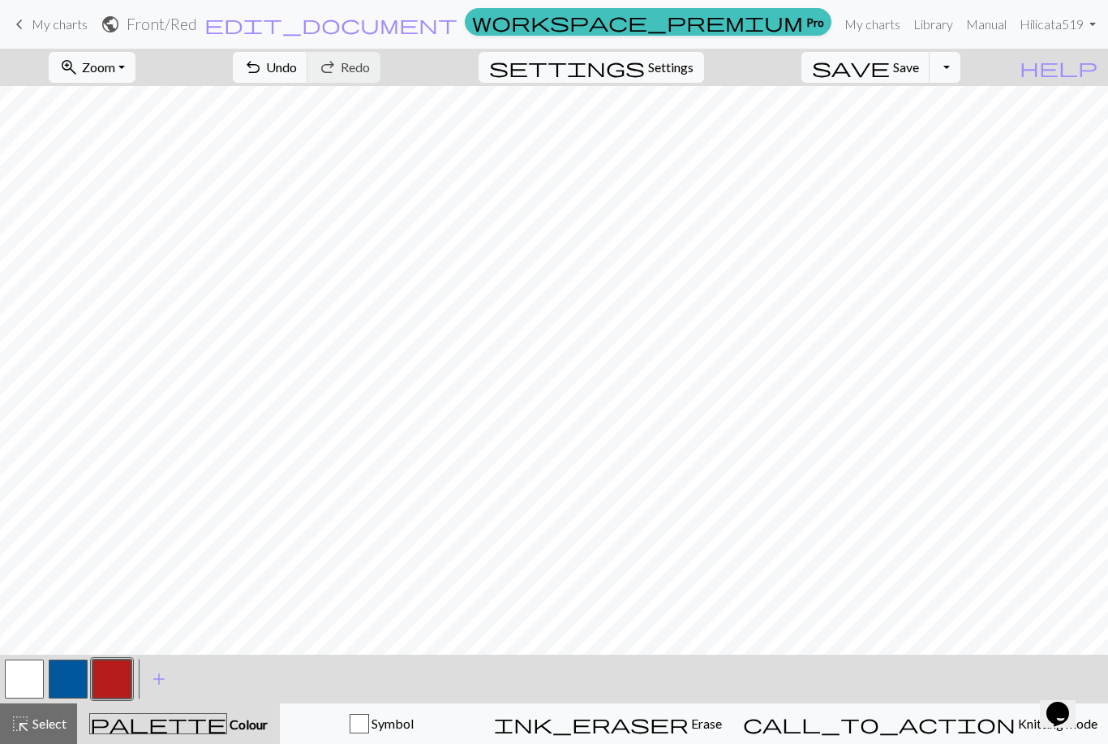
click at [67, 675] on button "button" at bounding box center [68, 678] width 39 height 39
click at [120, 676] on button "button" at bounding box center [111, 678] width 39 height 39
click at [70, 673] on button "button" at bounding box center [68, 678] width 39 height 39
click at [118, 677] on button "button" at bounding box center [111, 678] width 39 height 39
click at [71, 671] on button "button" at bounding box center [68, 678] width 39 height 39
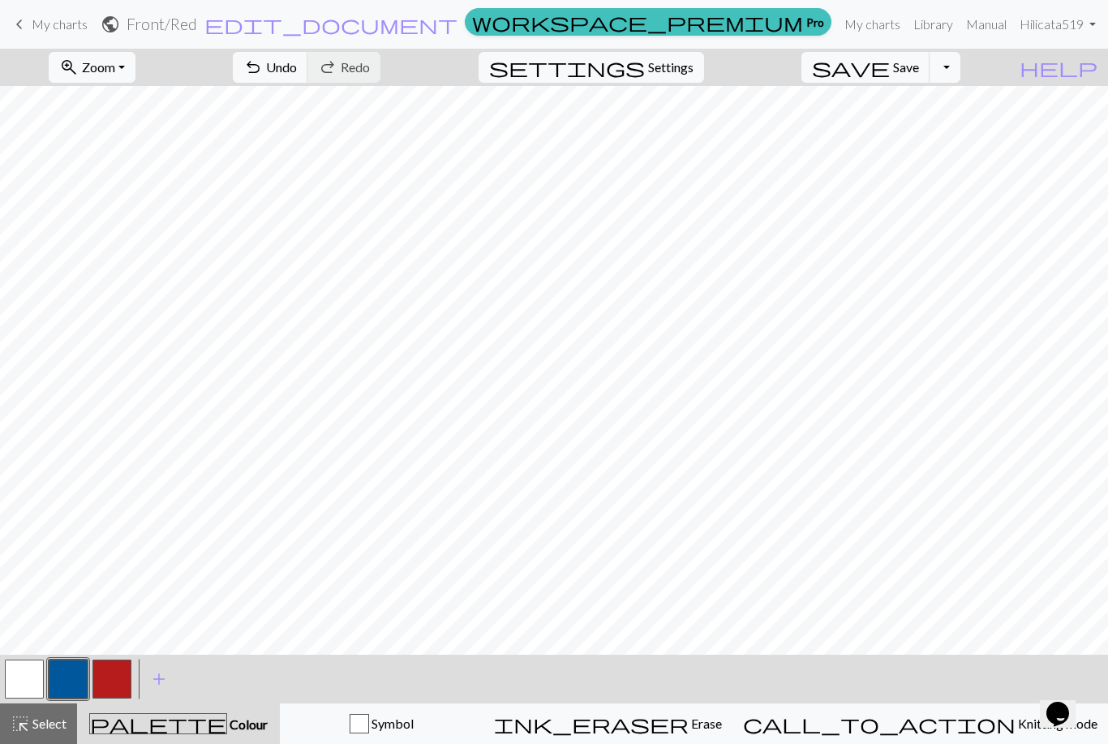
click at [119, 677] on button "button" at bounding box center [111, 678] width 39 height 39
click at [71, 679] on button "button" at bounding box center [68, 678] width 39 height 39
click at [114, 674] on button "button" at bounding box center [111, 678] width 39 height 39
click at [75, 682] on button "button" at bounding box center [68, 678] width 39 height 39
click at [106, 673] on button "button" at bounding box center [111, 678] width 39 height 39
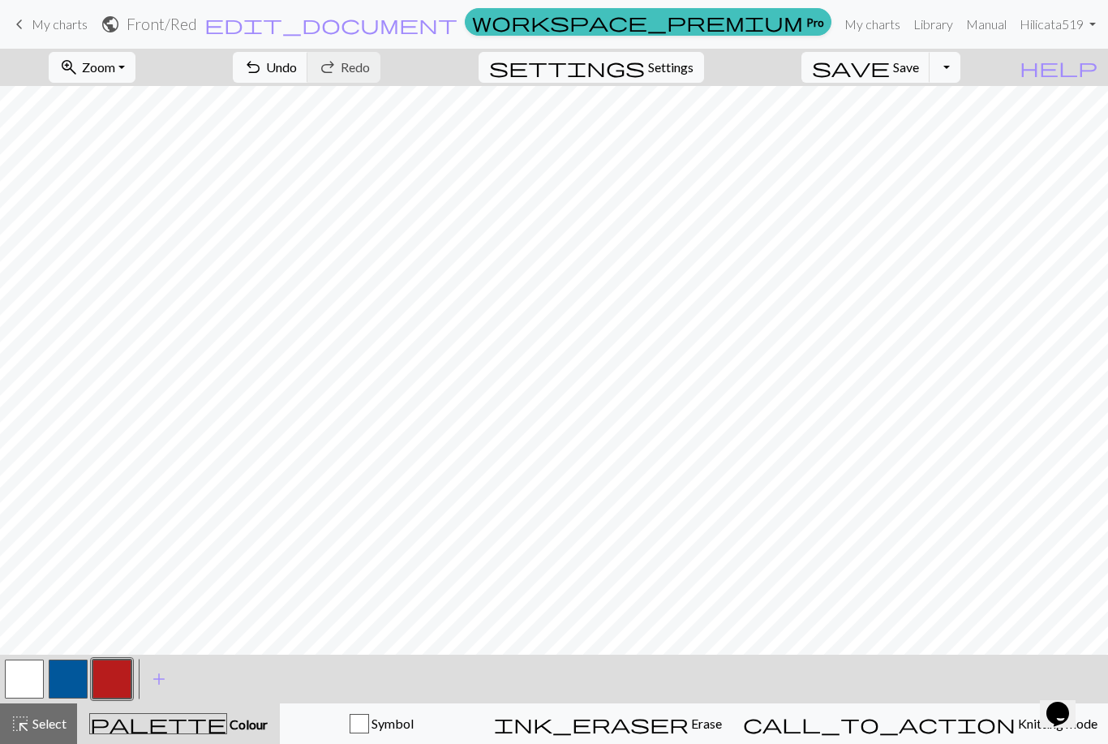
click at [71, 682] on button "button" at bounding box center [68, 678] width 39 height 39
click at [114, 677] on button "button" at bounding box center [111, 678] width 39 height 39
click at [71, 668] on button "button" at bounding box center [68, 678] width 39 height 39
click at [122, 681] on button "button" at bounding box center [111, 678] width 39 height 39
click at [15, 675] on button "button" at bounding box center [24, 678] width 39 height 39
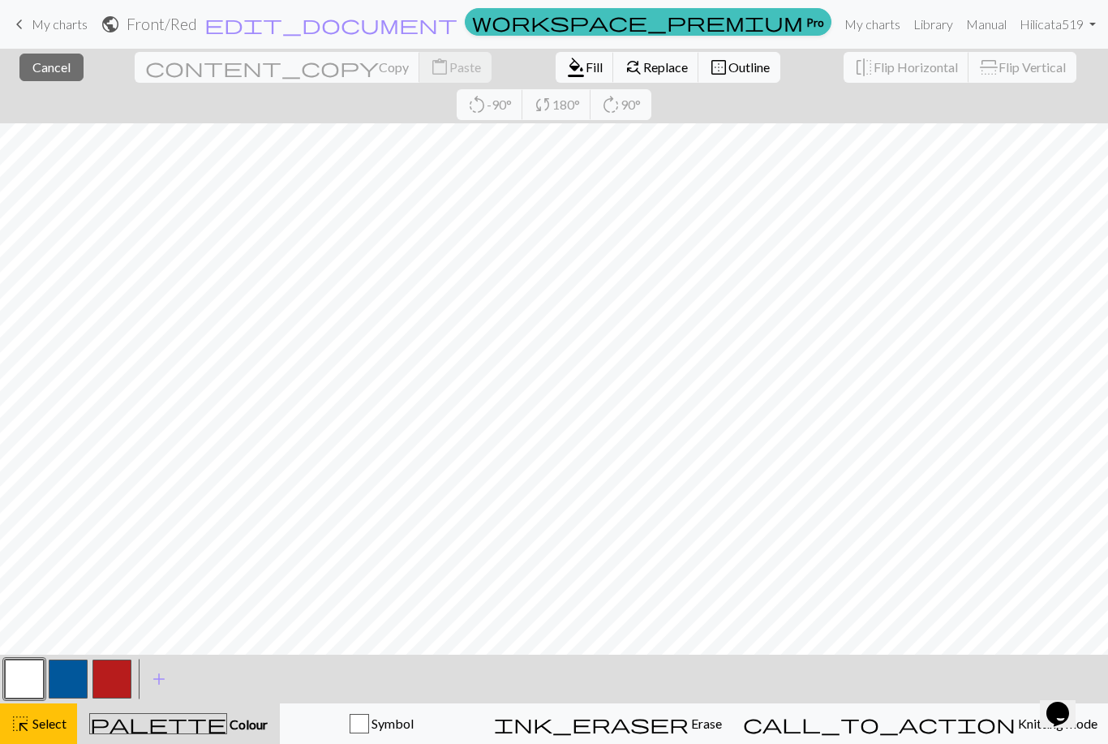
click at [58, 66] on span "Cancel" at bounding box center [51, 66] width 38 height 15
click at [48, 60] on span "Cancel" at bounding box center [51, 66] width 38 height 15
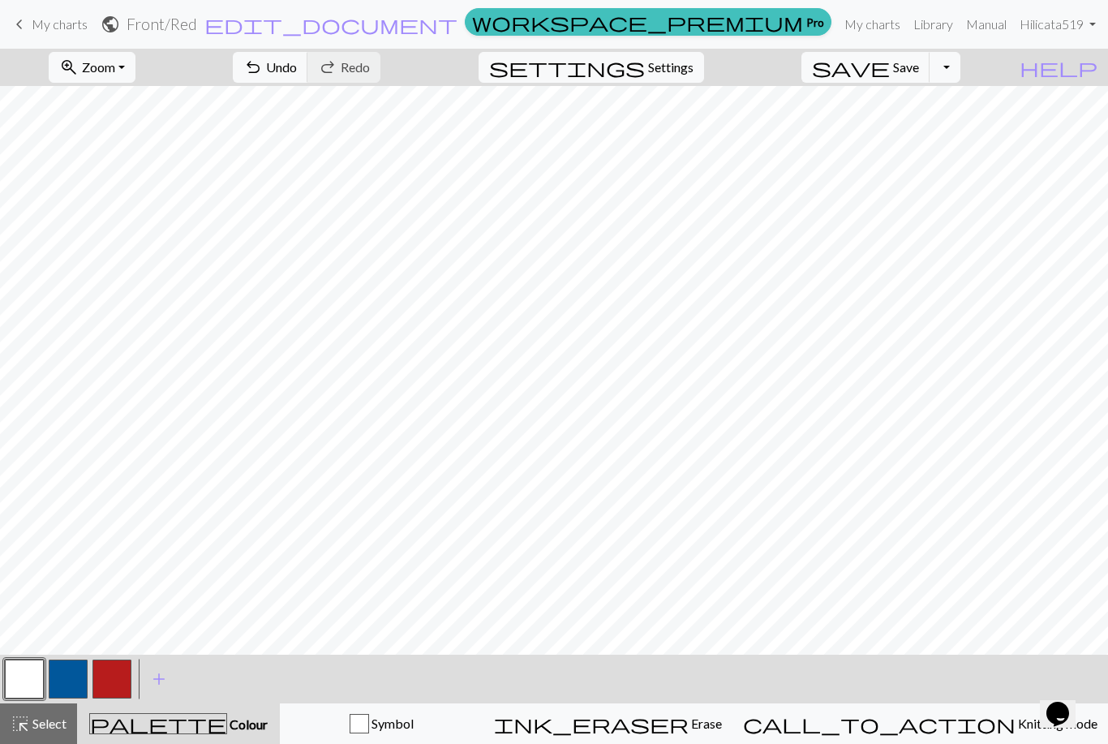
click at [28, 680] on button "button" at bounding box center [24, 678] width 39 height 39
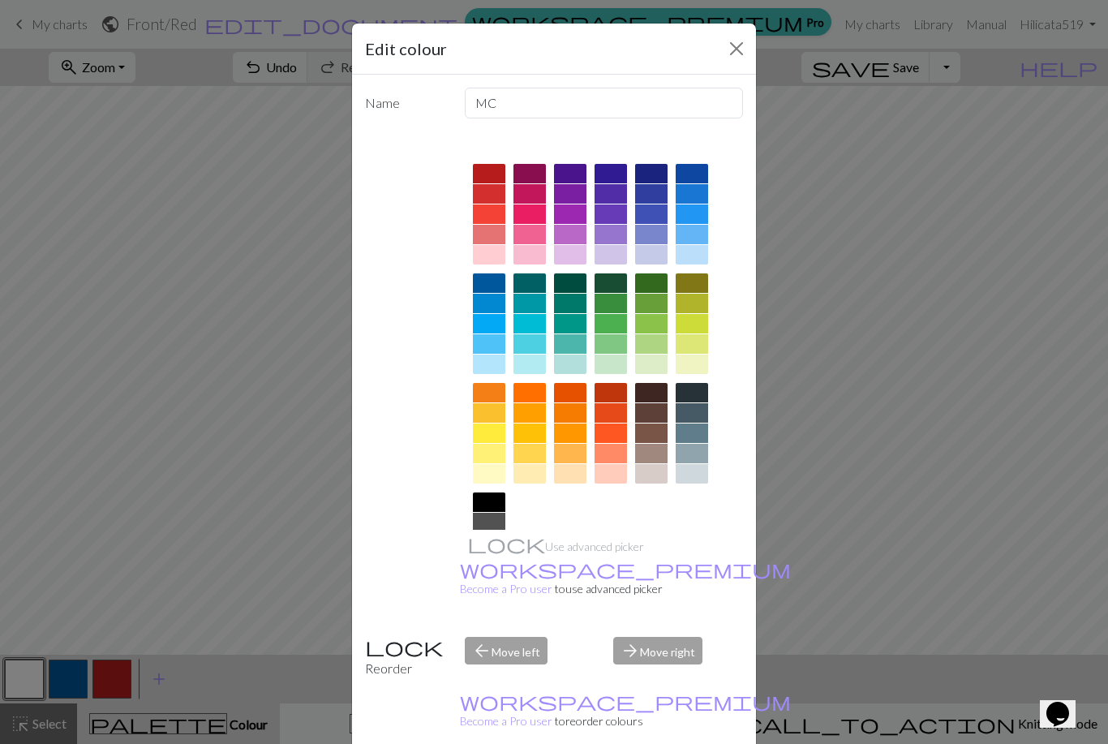
click at [740, 41] on button "Close" at bounding box center [736, 49] width 26 height 26
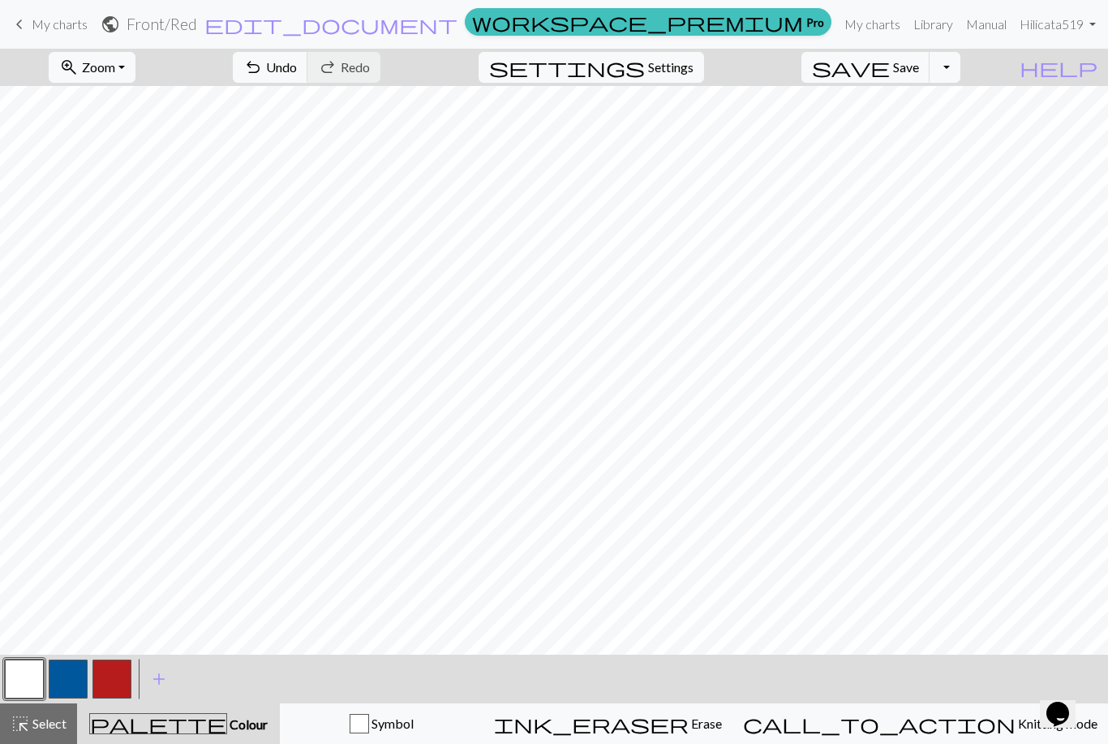
click at [120, 684] on button "button" at bounding box center [111, 678] width 39 height 39
click at [73, 677] on button "button" at bounding box center [68, 678] width 39 height 39
click at [108, 675] on button "button" at bounding box center [111, 678] width 39 height 39
click at [122, 682] on button "button" at bounding box center [111, 678] width 39 height 39
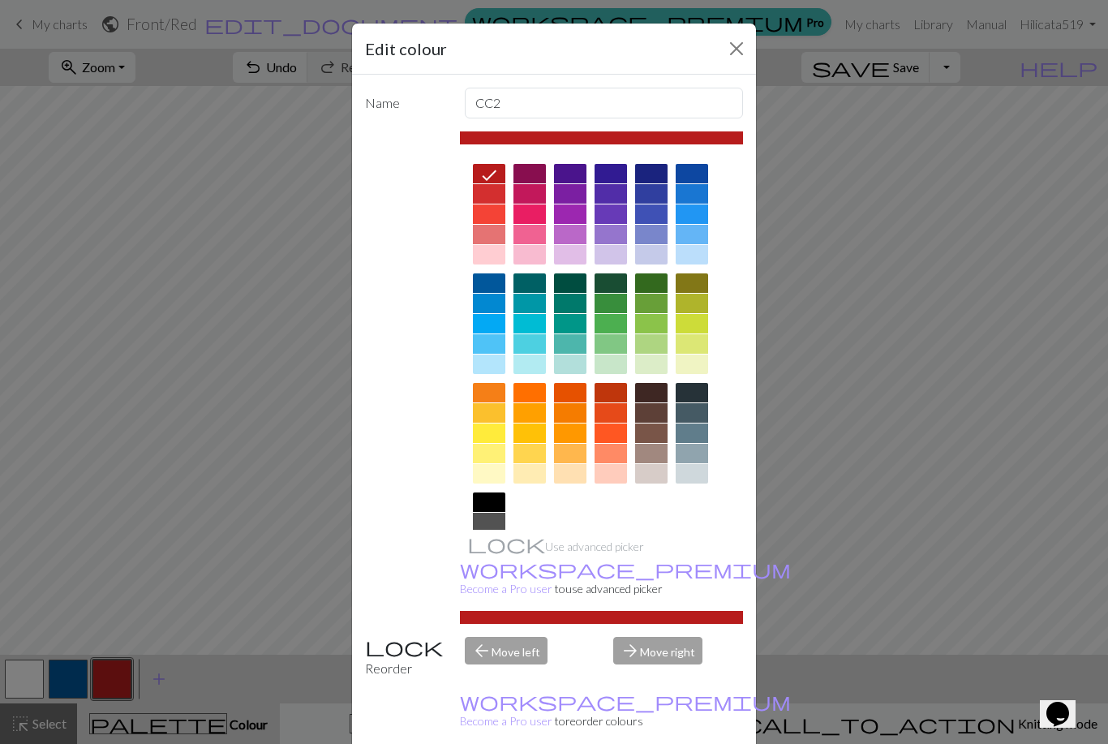
click at [735, 41] on button "Close" at bounding box center [736, 49] width 26 height 26
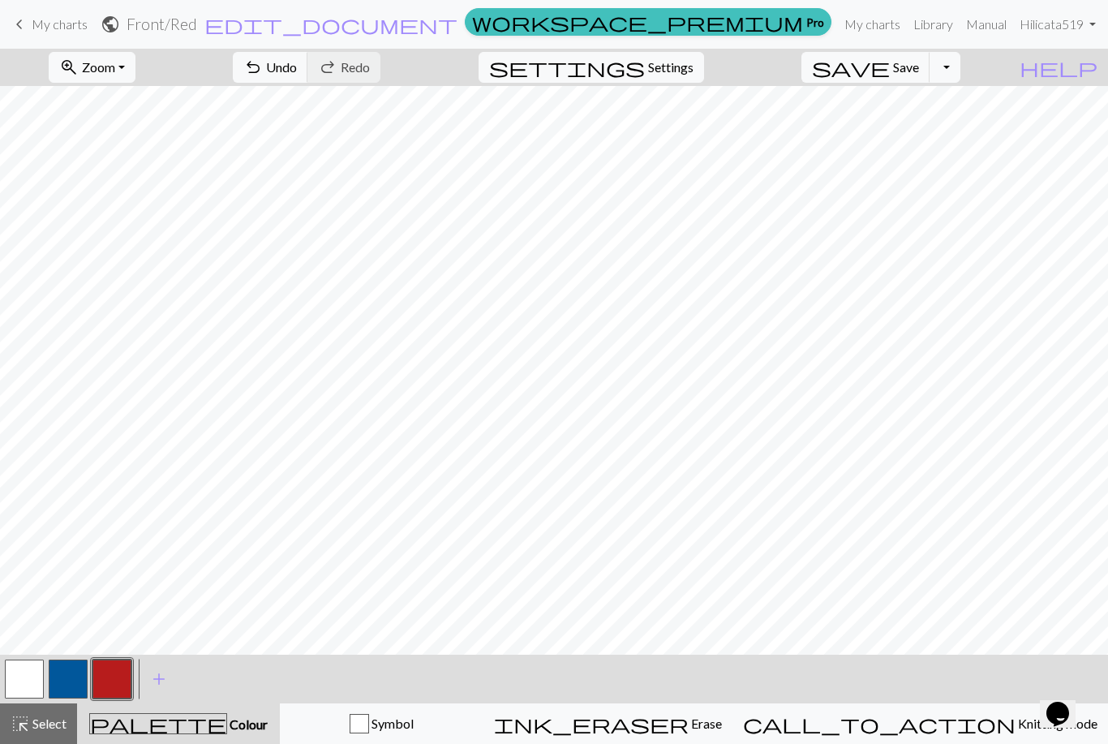
click at [68, 662] on button "button" at bounding box center [68, 678] width 39 height 39
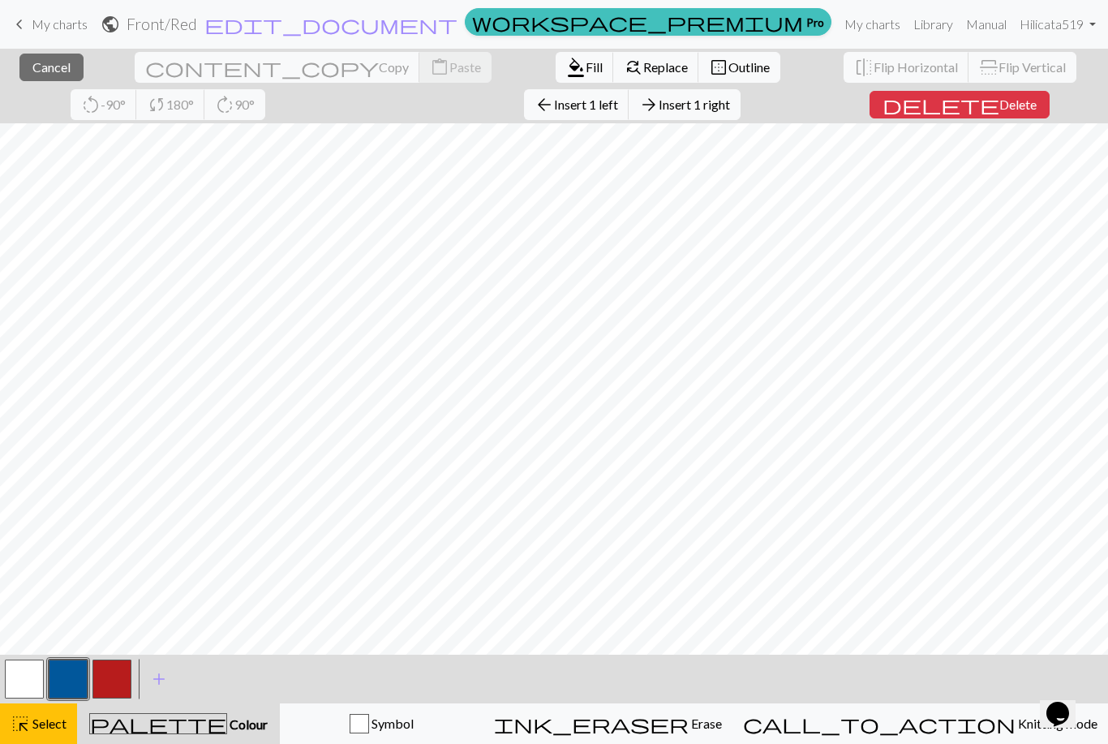
click at [524, 114] on button "arrow_back Insert 1 left" at bounding box center [576, 104] width 105 height 31
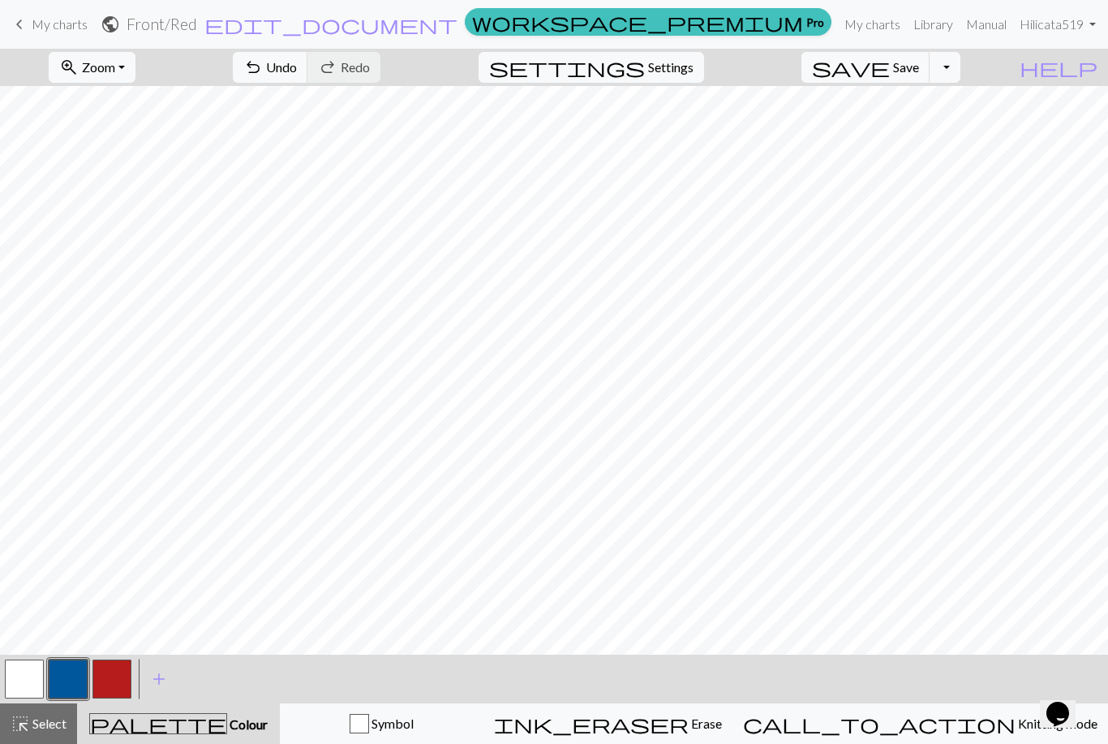
click at [70, 675] on button "button" at bounding box center [68, 678] width 39 height 39
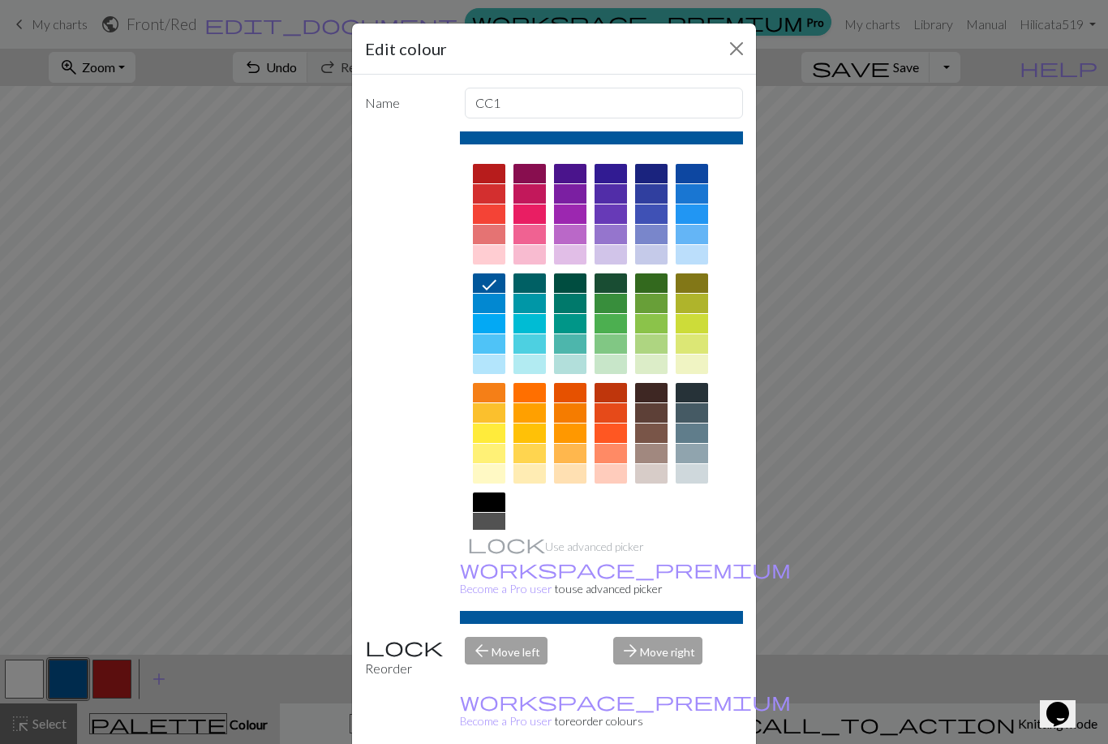
click at [732, 53] on button "Close" at bounding box center [736, 49] width 26 height 26
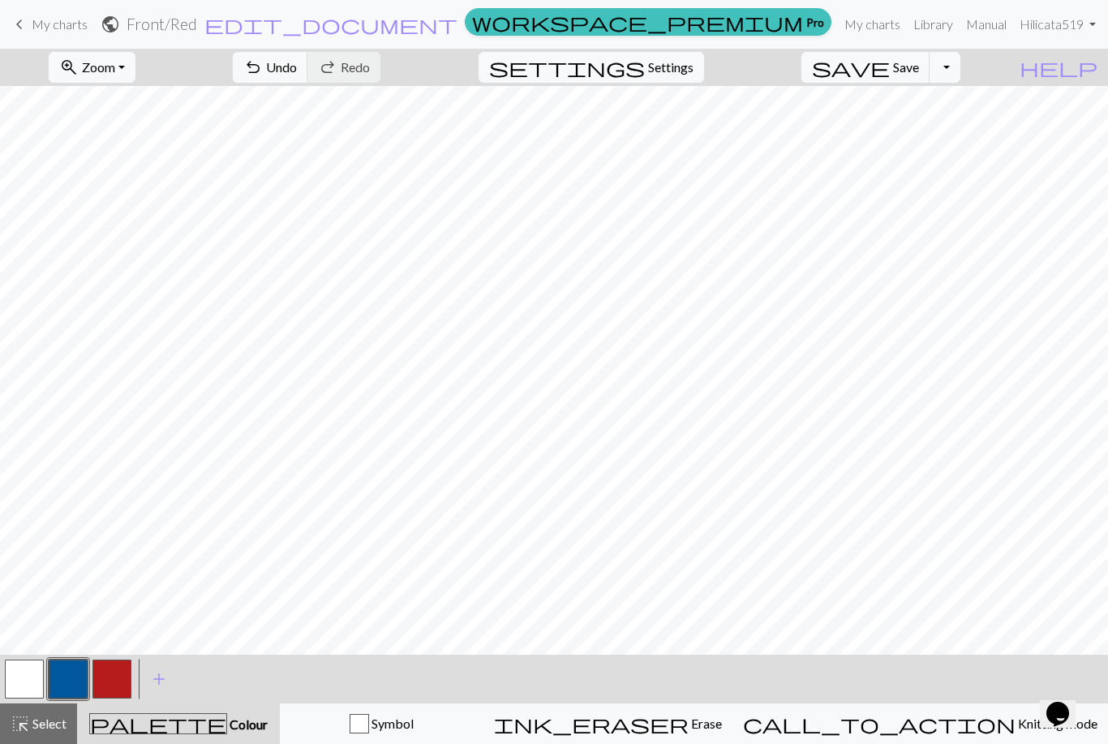
click at [113, 679] on button "button" at bounding box center [111, 678] width 39 height 39
click at [63, 680] on button "button" at bounding box center [68, 678] width 39 height 39
click at [116, 673] on button "button" at bounding box center [111, 678] width 39 height 39
click at [69, 683] on button "button" at bounding box center [68, 678] width 39 height 39
click at [62, 680] on button "button" at bounding box center [68, 678] width 39 height 39
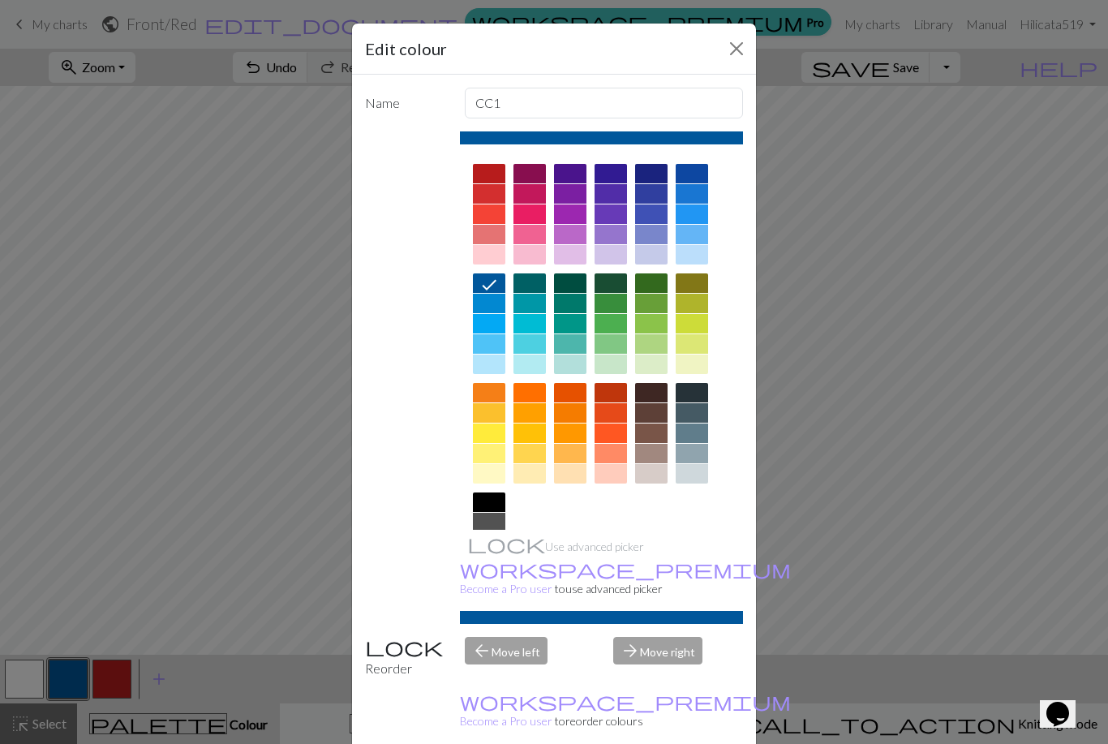
click at [733, 50] on button "Close" at bounding box center [736, 49] width 26 height 26
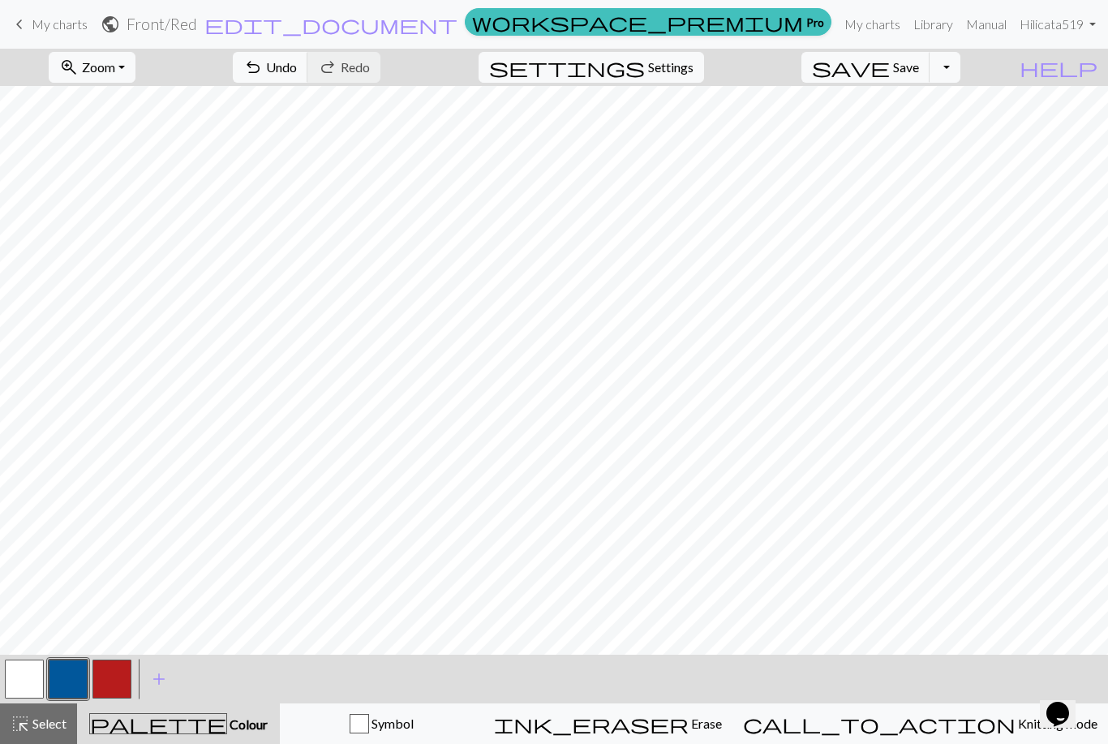
click at [33, 677] on button "button" at bounding box center [24, 678] width 39 height 39
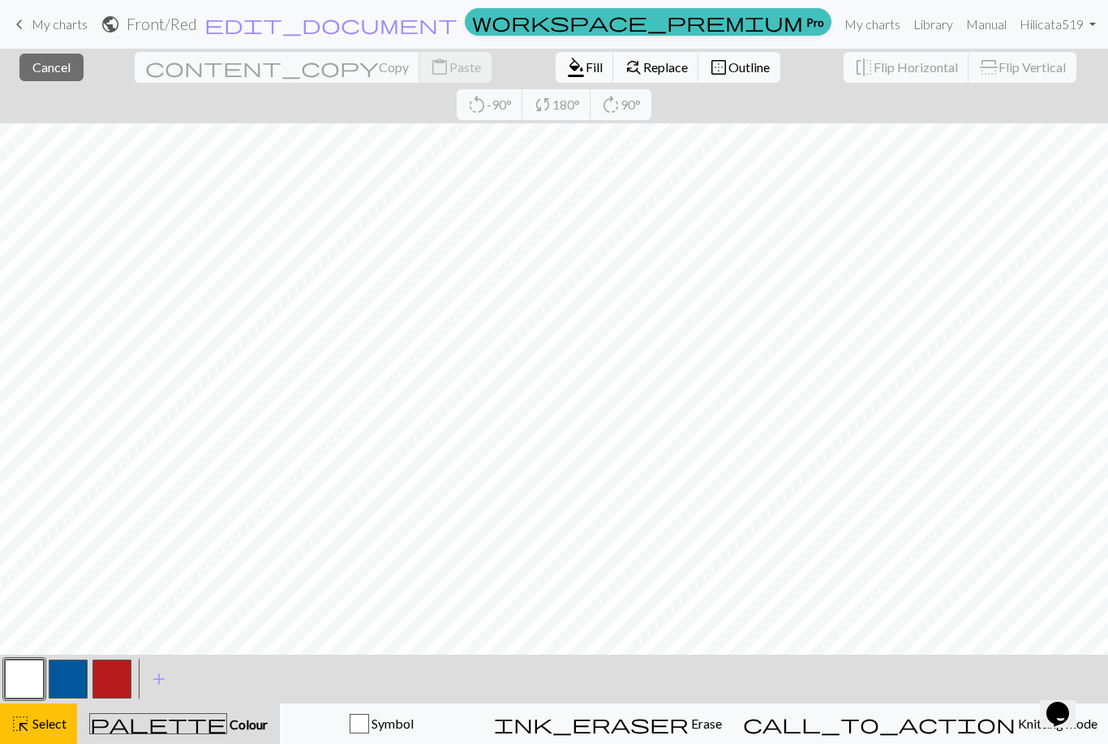
click at [54, 63] on span "Cancel" at bounding box center [51, 66] width 38 height 15
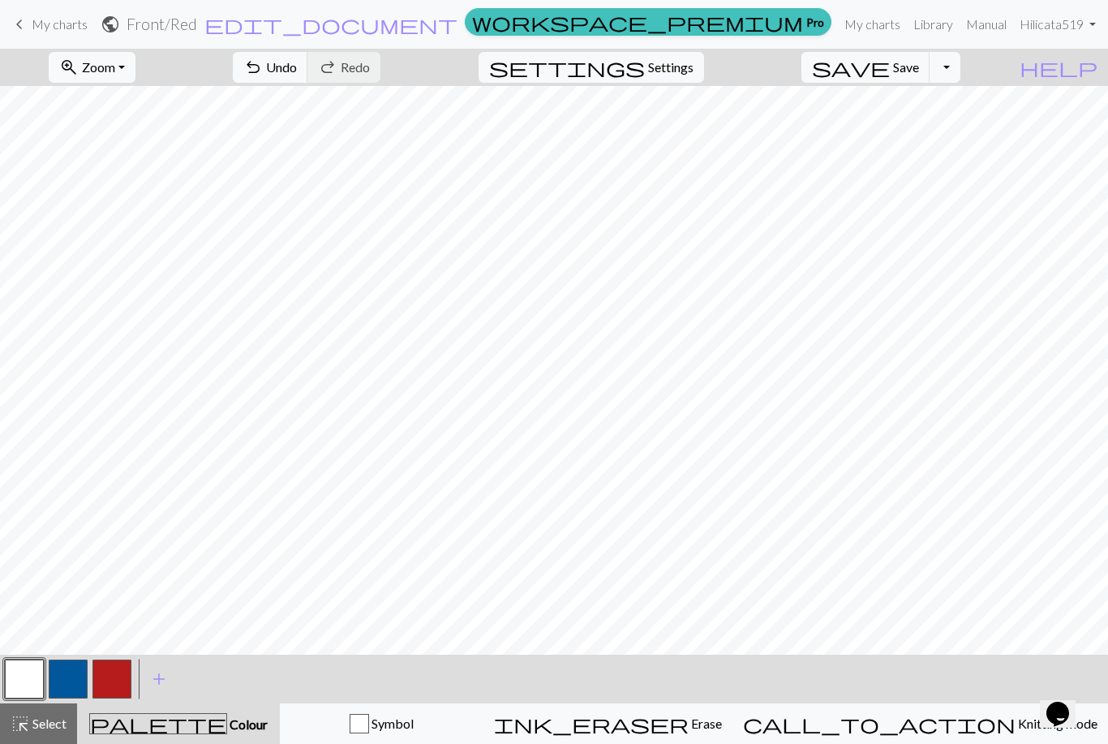
click at [71, 677] on button "button" at bounding box center [68, 678] width 39 height 39
click at [124, 685] on button "button" at bounding box center [111, 678] width 39 height 39
click at [71, 679] on button "button" at bounding box center [68, 678] width 39 height 39
click at [77, 683] on button "button" at bounding box center [68, 678] width 39 height 39
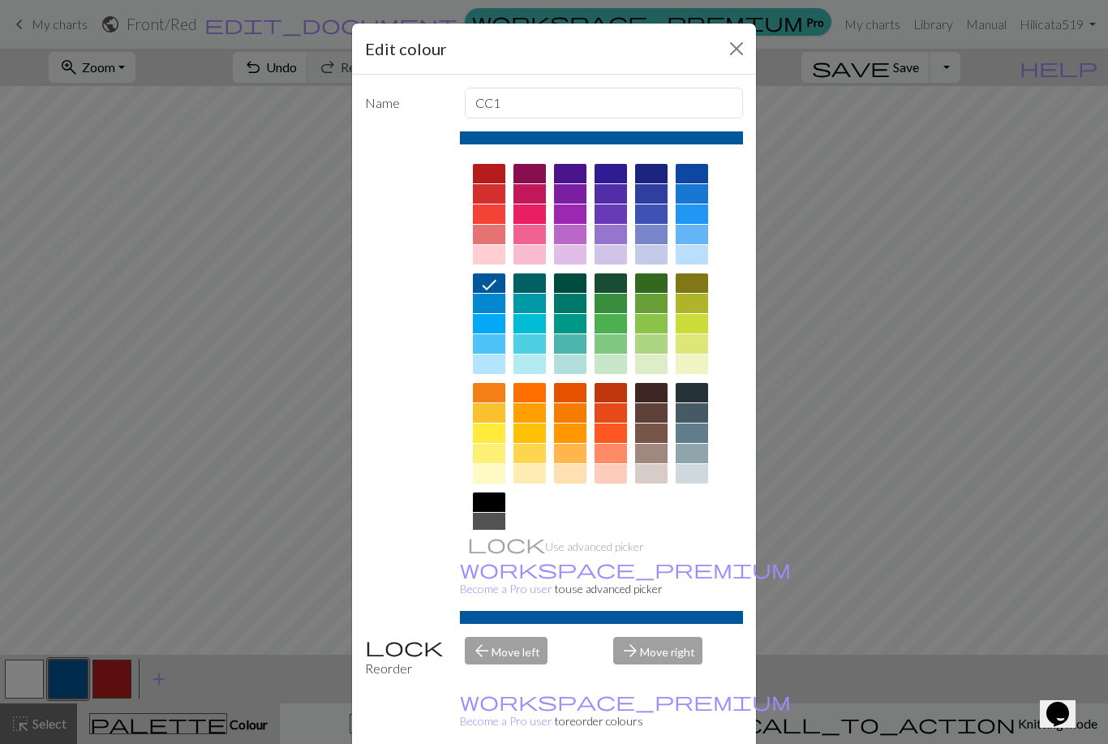
click at [730, 54] on button "Close" at bounding box center [736, 49] width 26 height 26
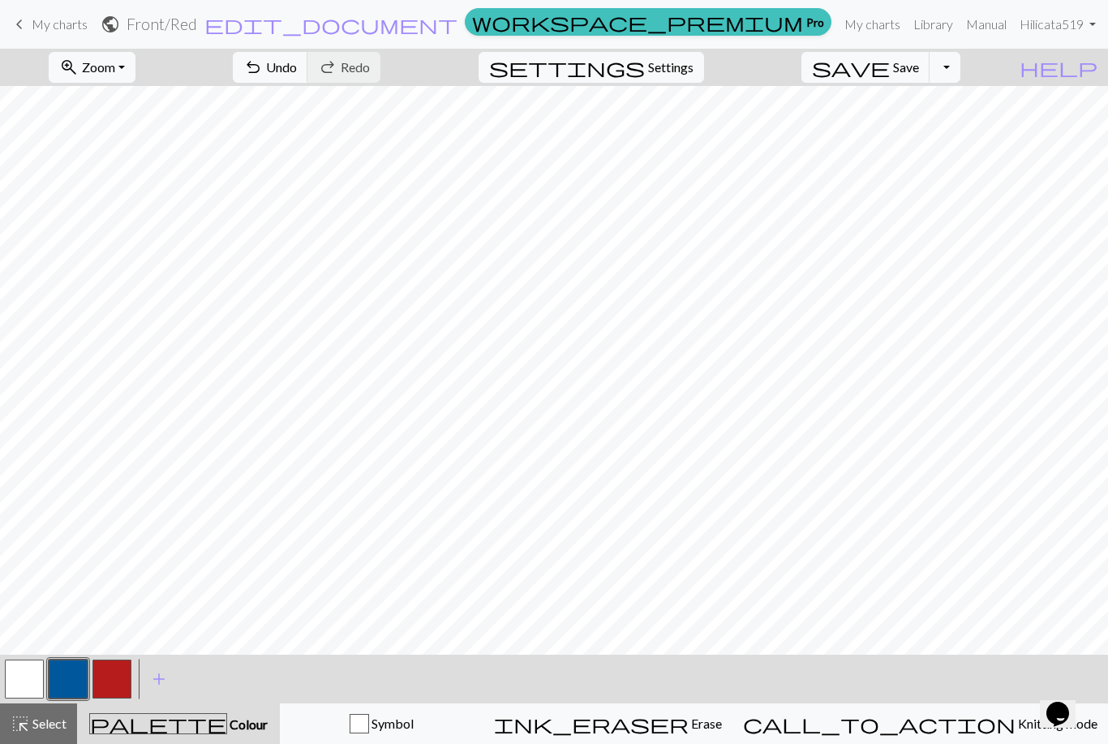
click at [118, 675] on button "button" at bounding box center [111, 678] width 39 height 39
click at [70, 674] on button "button" at bounding box center [68, 678] width 39 height 39
click at [112, 680] on button "button" at bounding box center [111, 678] width 39 height 39
click at [930, 76] on button "save Save Save" at bounding box center [865, 67] width 129 height 31
click at [918, 67] on span "Save" at bounding box center [906, 66] width 26 height 15
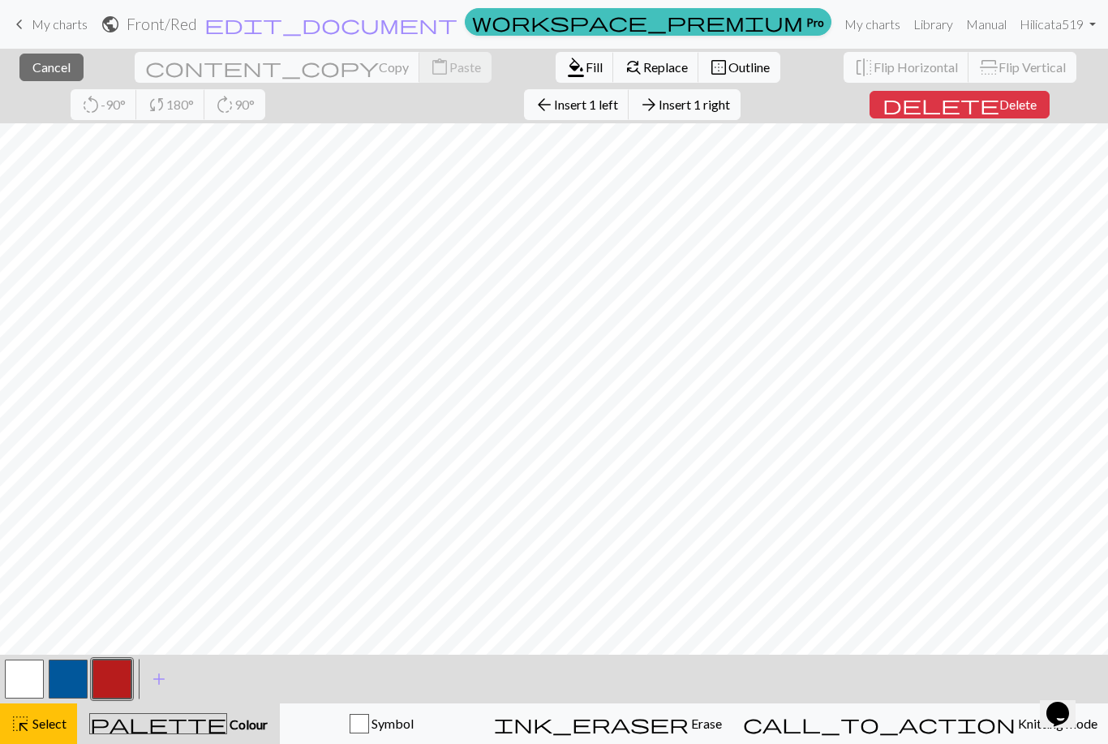
click at [999, 111] on span "Delete" at bounding box center [1017, 103] width 37 height 15
